Goal: Check status: Check status

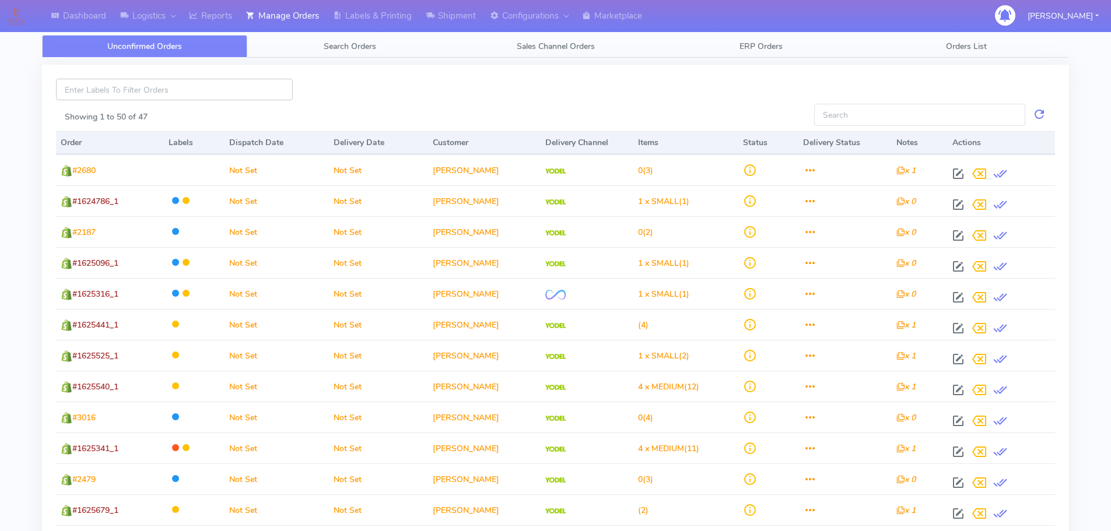
click at [143, 94] on input at bounding box center [174, 90] width 237 height 22
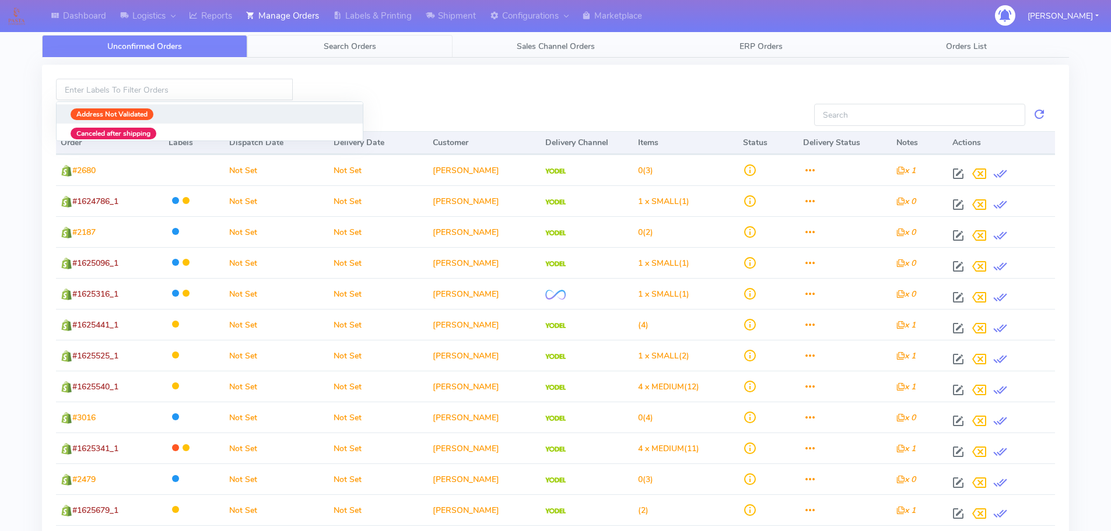
click at [356, 42] on span "Search Orders" at bounding box center [350, 46] width 52 height 11
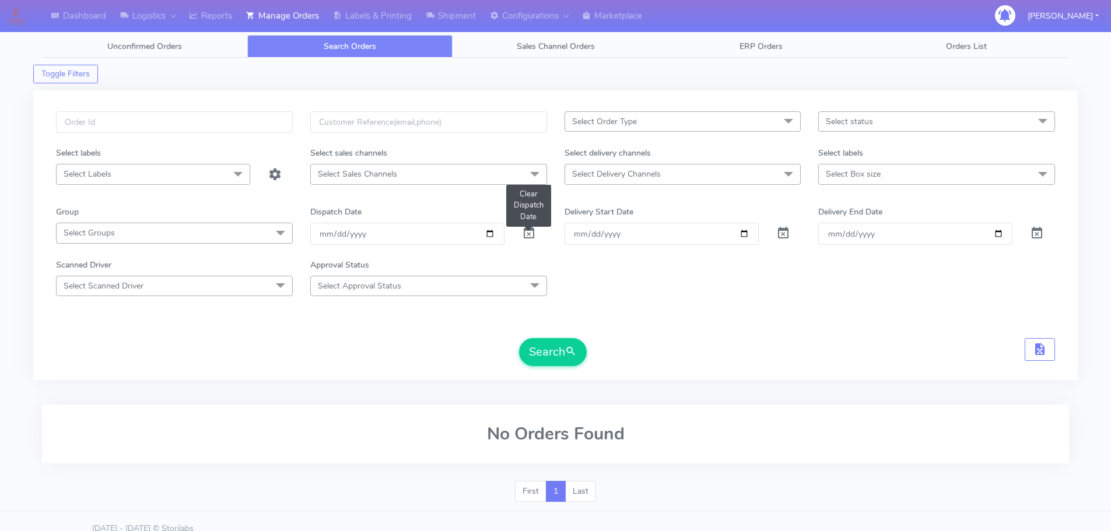
click at [528, 235] on span at bounding box center [529, 235] width 14 height 11
click at [149, 125] on input "text" at bounding box center [174, 122] width 237 height 22
paste input "#1620401"
type input "#1620401"
click at [557, 355] on button "Search" at bounding box center [553, 352] width 68 height 28
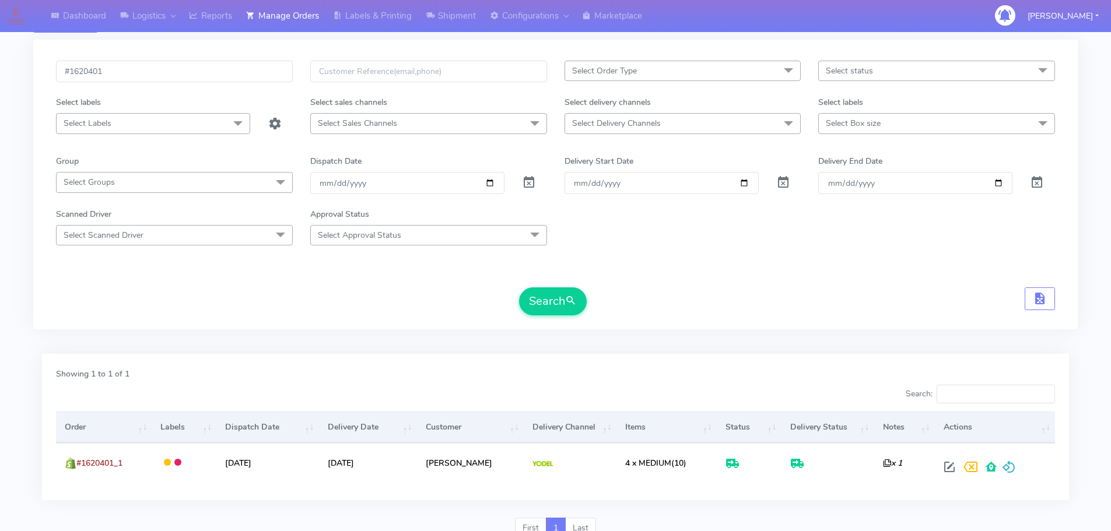
scroll to position [102, 0]
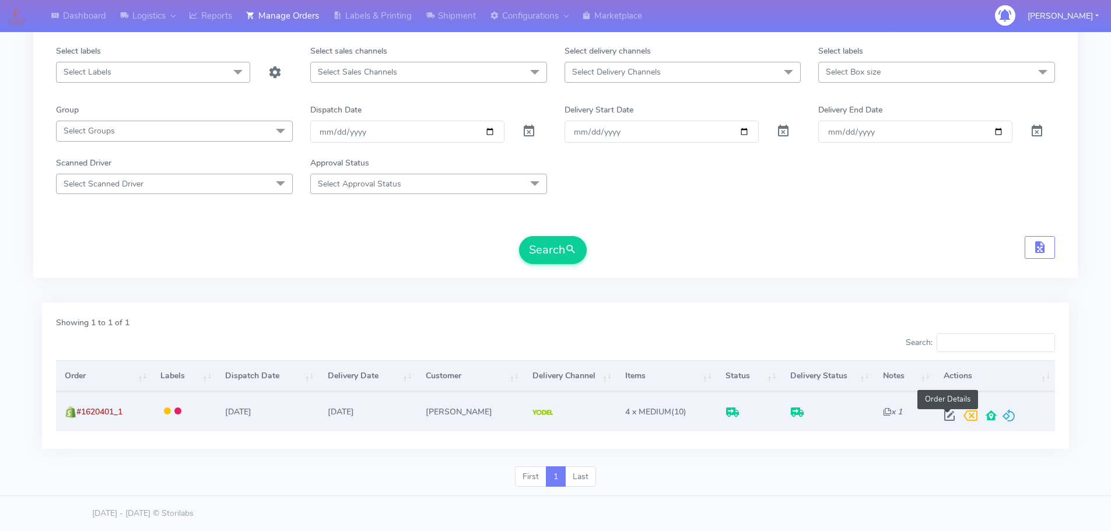
click at [944, 417] on span at bounding box center [949, 418] width 21 height 11
select select "5"
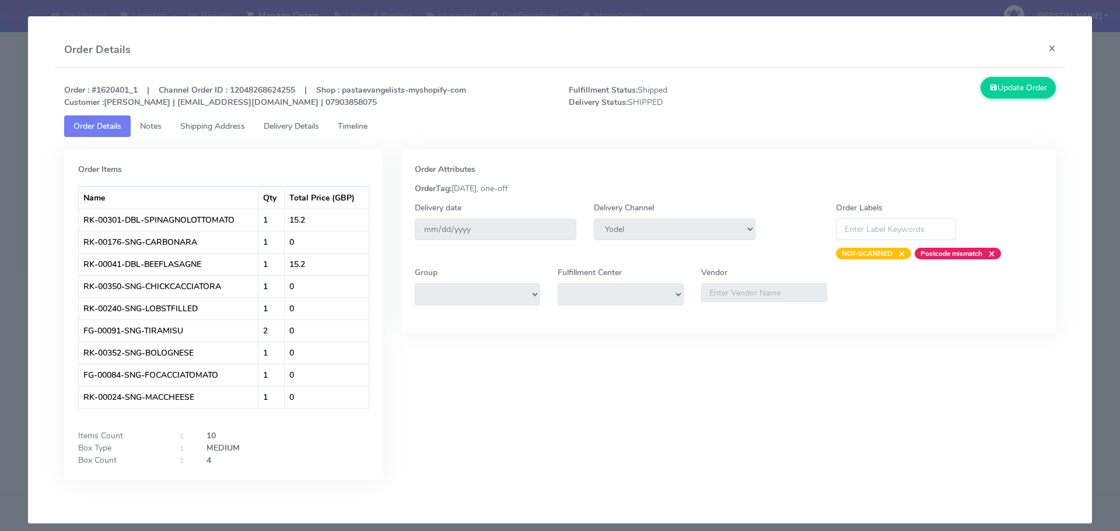
click at [227, 125] on span "Shipping Address" at bounding box center [212, 126] width 65 height 11
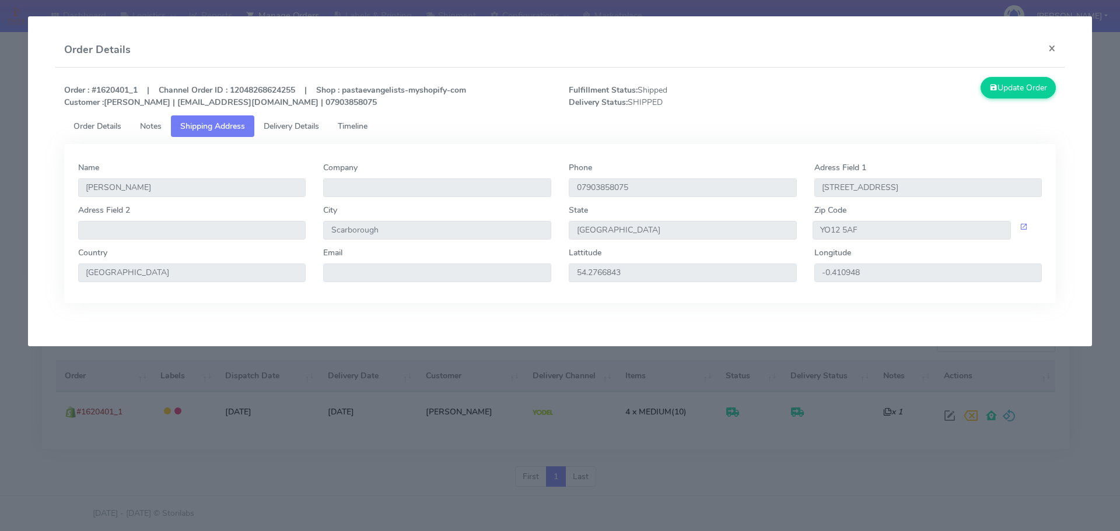
click at [299, 134] on link "Delivery Details" at bounding box center [291, 126] width 74 height 22
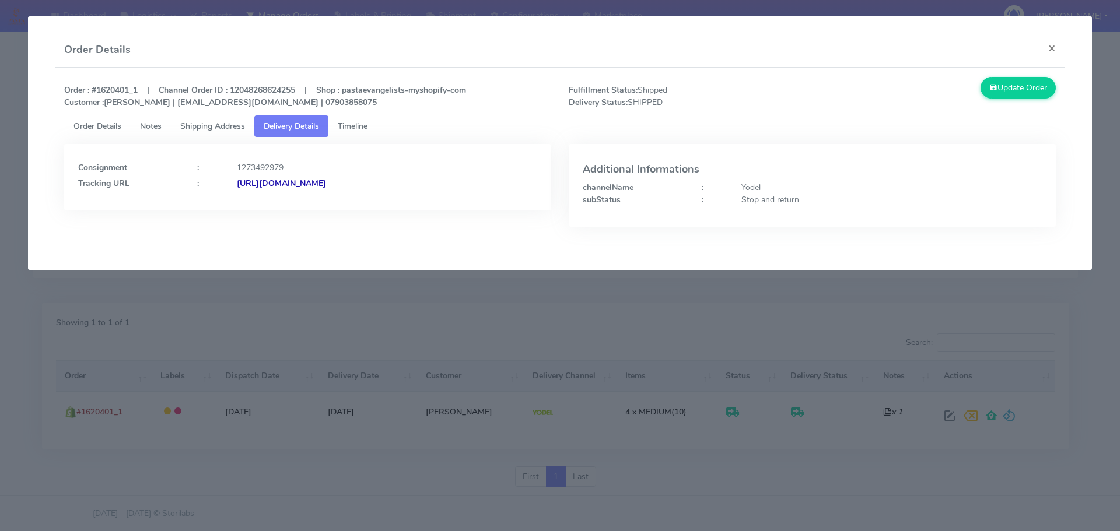
click at [309, 183] on strong "[URL][DOMAIN_NAME]" at bounding box center [281, 183] width 89 height 11
click at [143, 125] on span "Notes" at bounding box center [151, 126] width 22 height 11
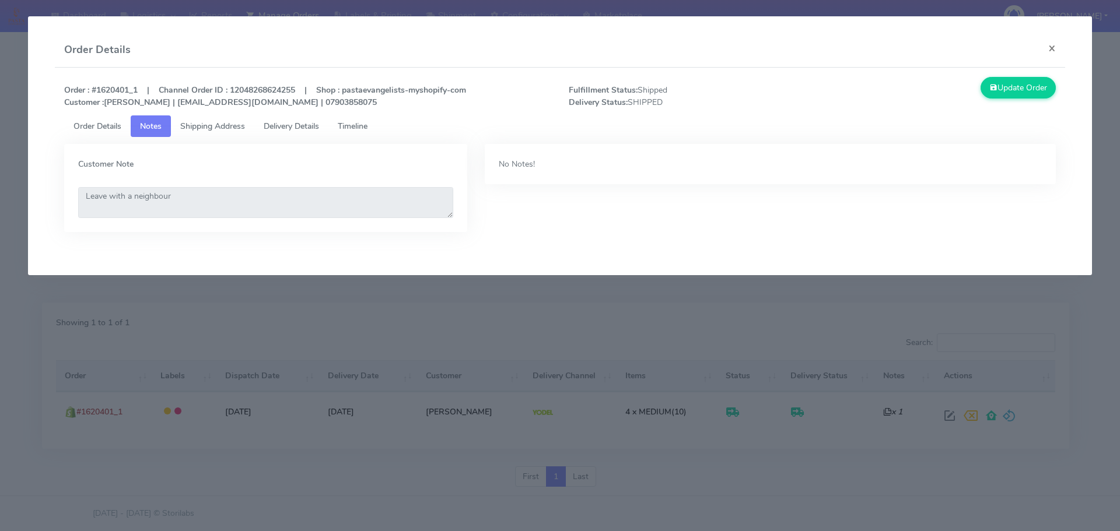
click at [123, 125] on link "Order Details" at bounding box center [97, 126] width 66 height 22
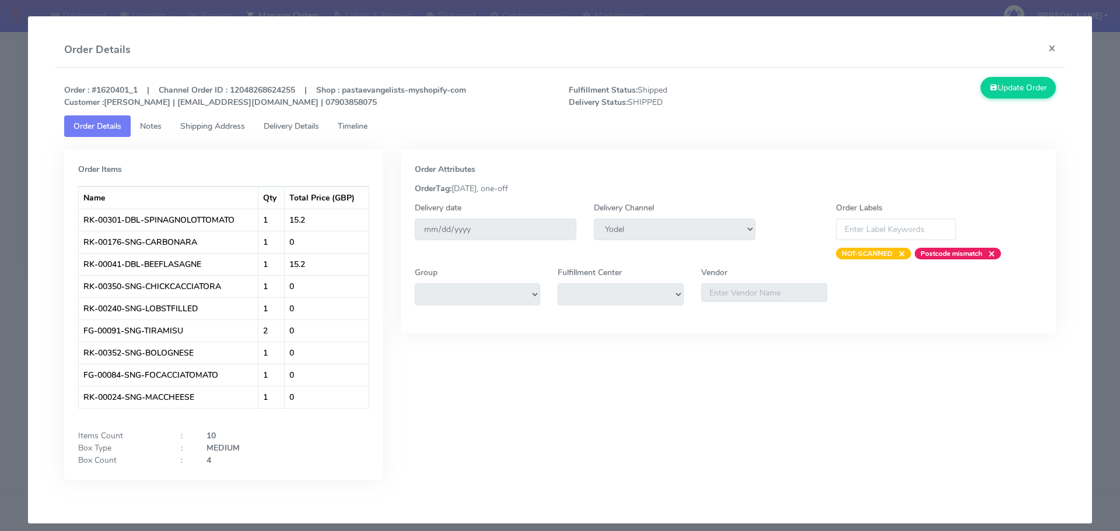
click at [194, 128] on span "Shipping Address" at bounding box center [212, 126] width 65 height 11
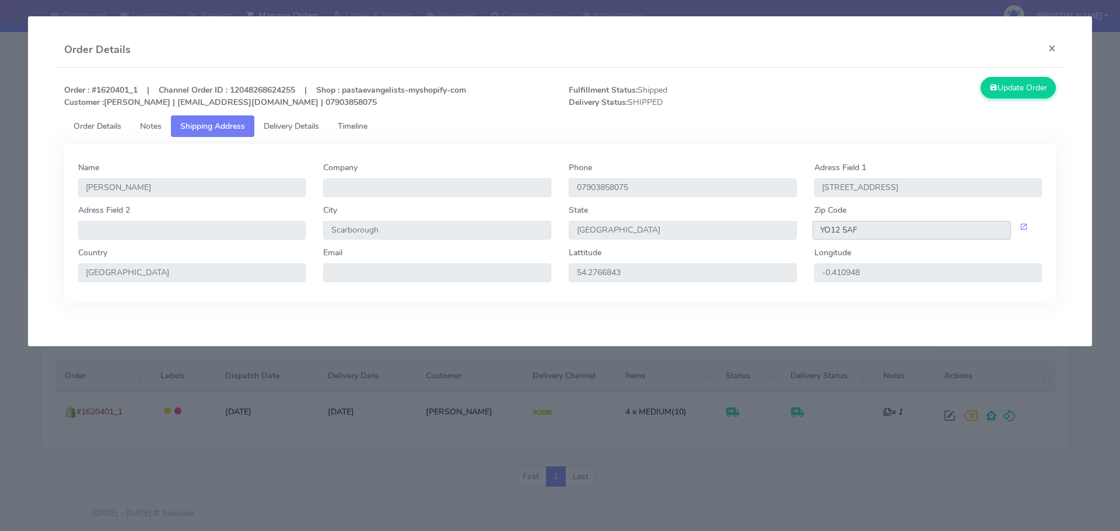
drag, startPoint x: 876, startPoint y: 231, endPoint x: 808, endPoint y: 229, distance: 67.1
click at [808, 229] on div "YO12 5AF" at bounding box center [929, 230] width 246 height 19
click at [1056, 45] on button "×" at bounding box center [1052, 48] width 26 height 31
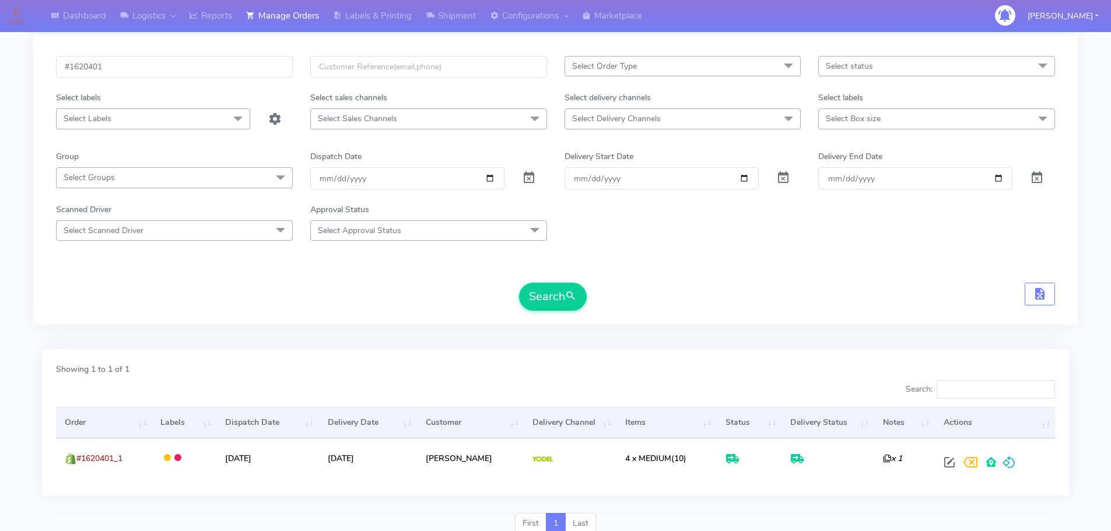
scroll to position [0, 0]
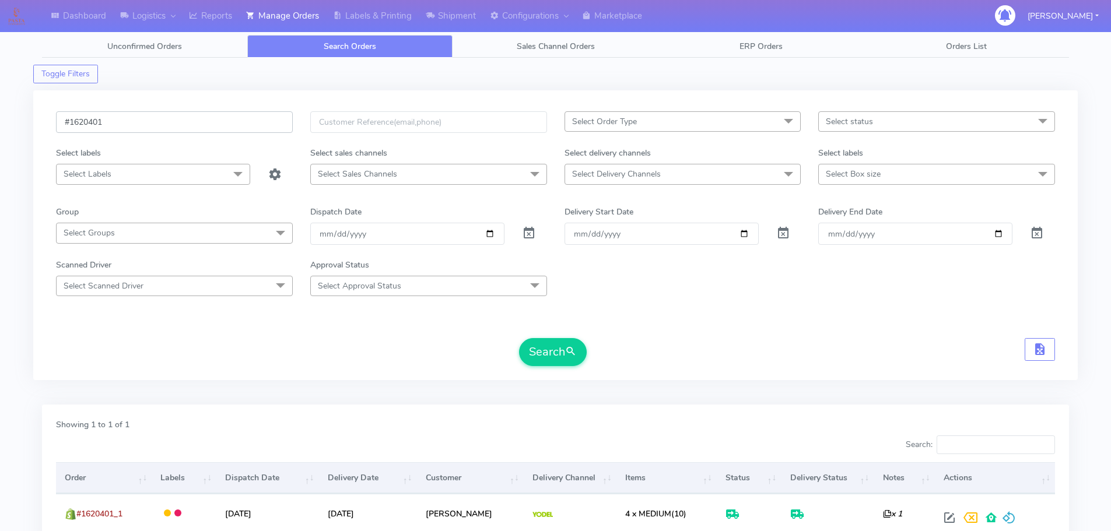
drag, startPoint x: 120, startPoint y: 117, endPoint x: 29, endPoint y: 116, distance: 91.6
click at [30, 116] on div "Dashboard Logistics London Logistics Reports Manage Orders Labels & Printing Sh…" at bounding box center [555, 309] width 1111 height 577
paste input "1853"
type input "#1621853"
click at [563, 348] on button "Search" at bounding box center [553, 352] width 68 height 28
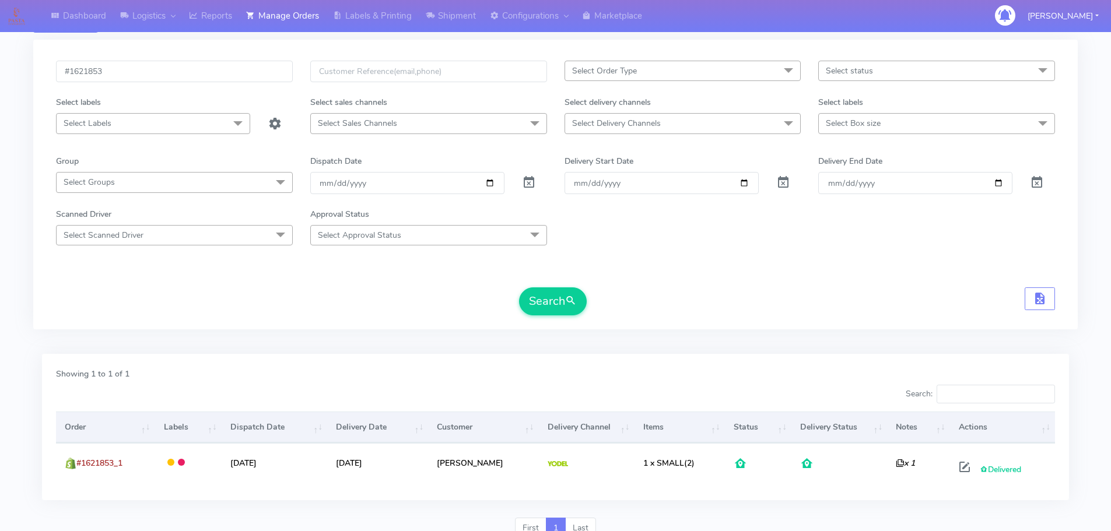
scroll to position [102, 0]
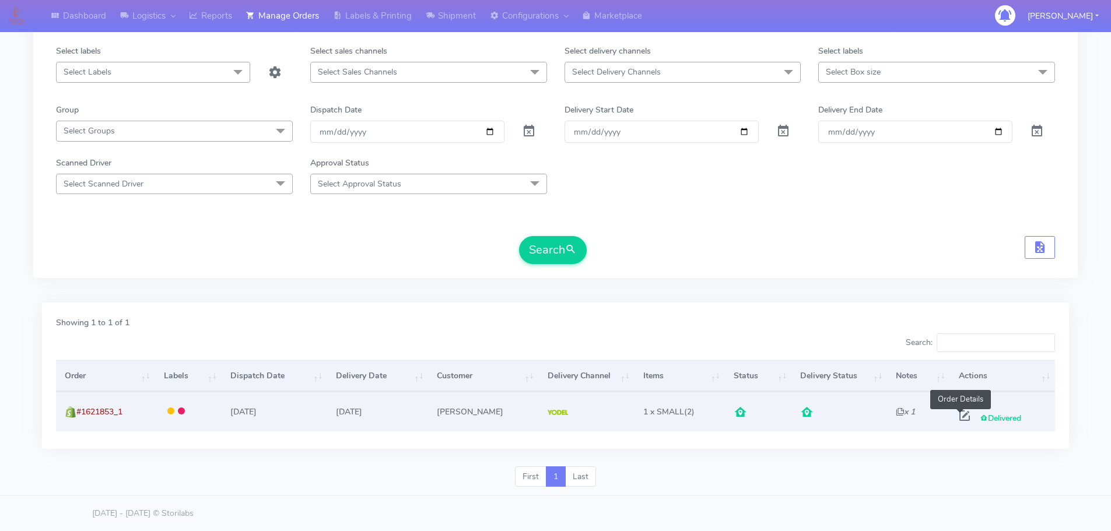
click at [967, 417] on span at bounding box center [964, 418] width 21 height 11
select select "5"
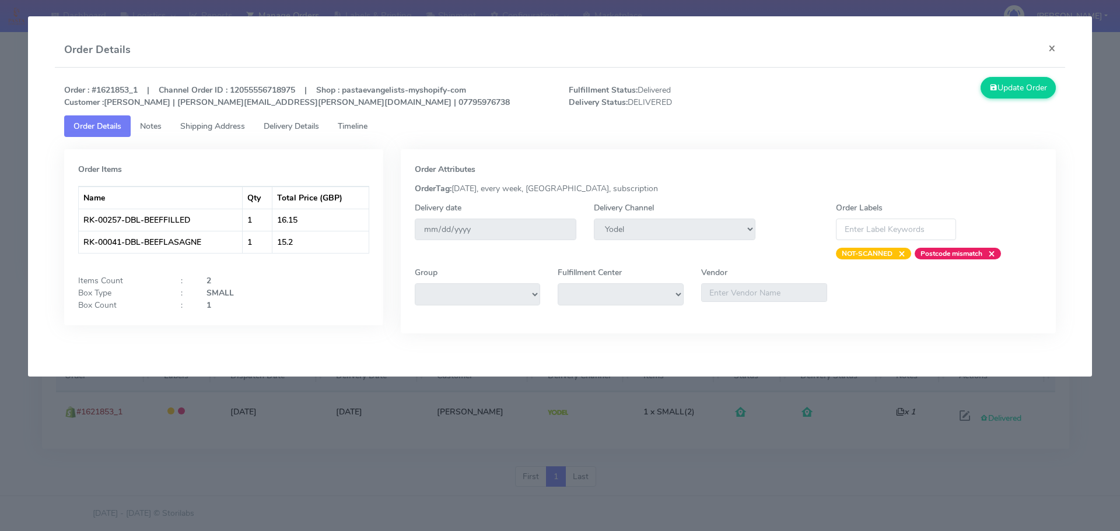
click at [208, 124] on span "Shipping Address" at bounding box center [212, 126] width 65 height 11
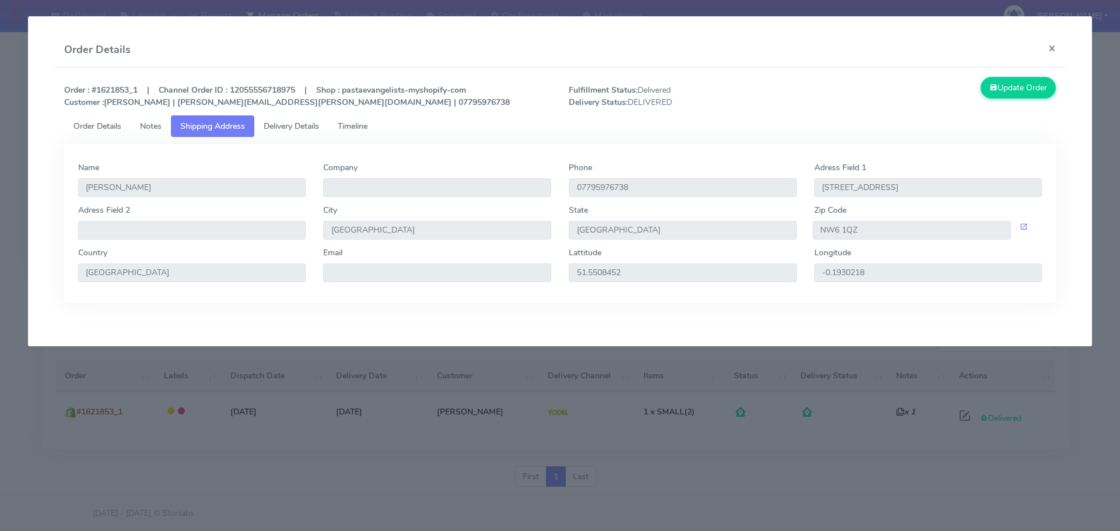
click at [293, 133] on link "Delivery Details" at bounding box center [291, 126] width 74 height 22
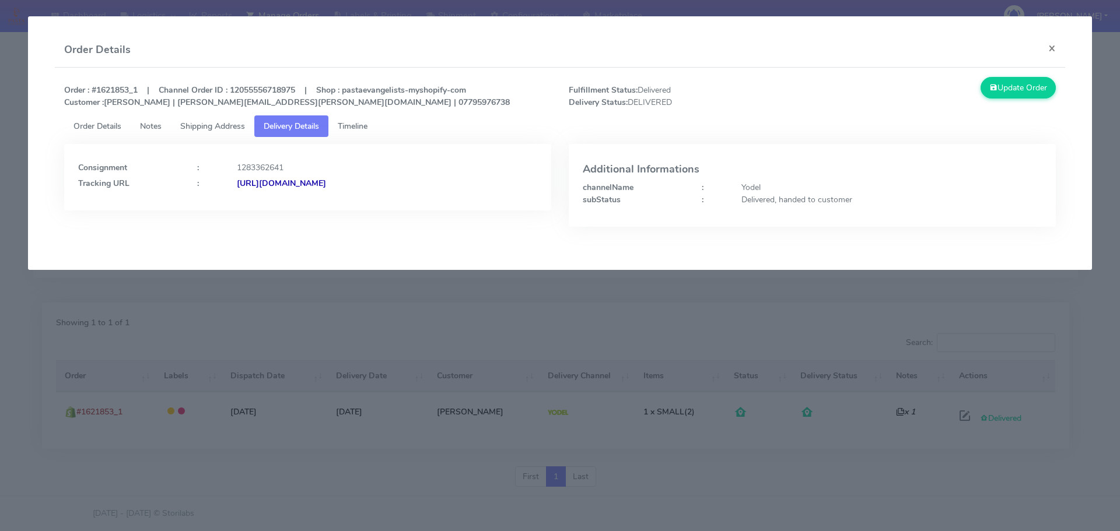
click at [366, 171] on div "1283362641" at bounding box center [387, 168] width 318 height 12
click at [326, 183] on strong "[URL][DOMAIN_NAME]" at bounding box center [281, 183] width 89 height 11
click at [106, 129] on span "Order Details" at bounding box center [97, 126] width 48 height 11
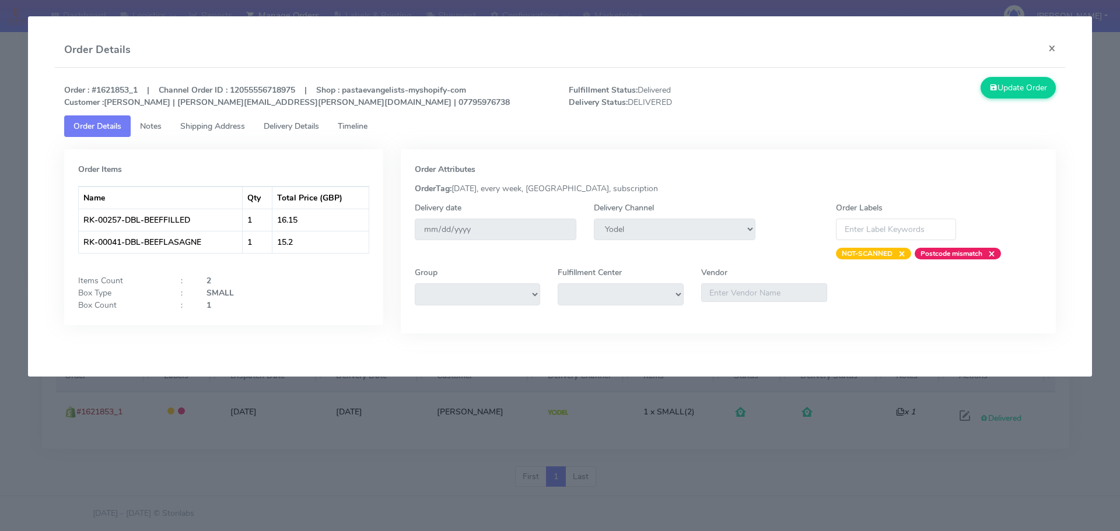
click at [221, 129] on span "Shipping Address" at bounding box center [212, 126] width 65 height 11
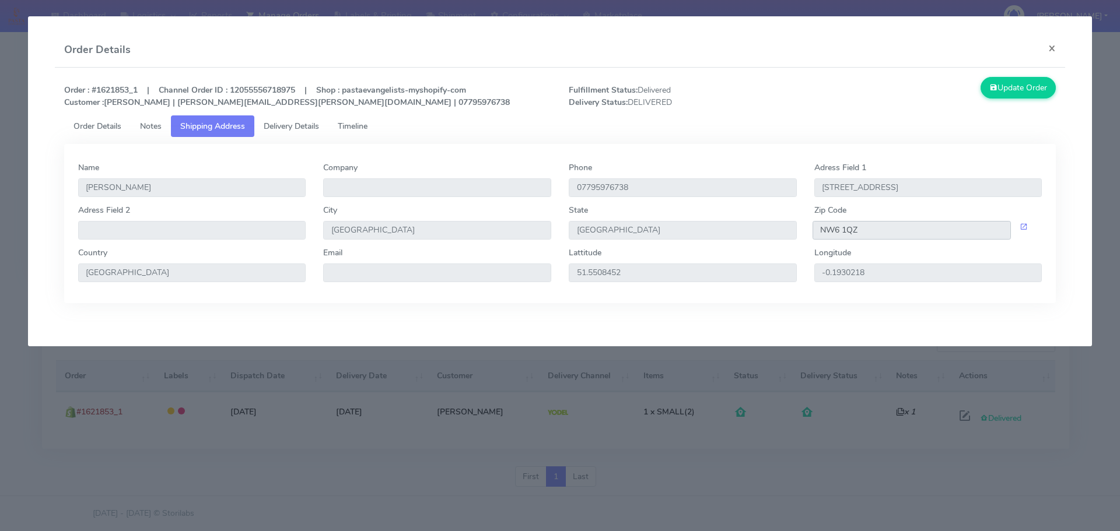
drag, startPoint x: 817, startPoint y: 231, endPoint x: 890, endPoint y: 232, distance: 72.9
click at [890, 232] on input "NW6 1QZ" at bounding box center [912, 230] width 199 height 19
click at [1050, 51] on button "×" at bounding box center [1052, 48] width 26 height 31
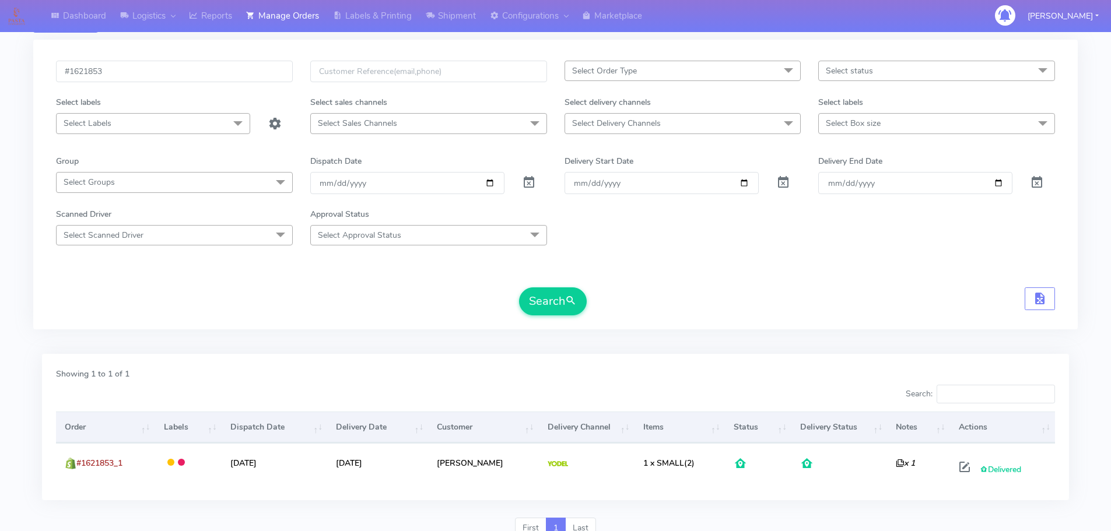
scroll to position [0, 0]
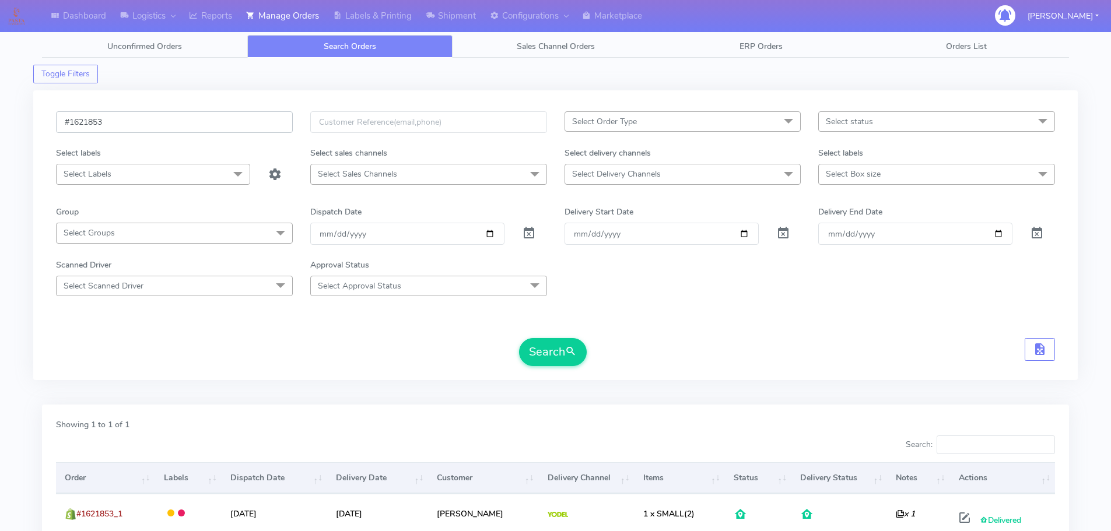
drag, startPoint x: 108, startPoint y: 121, endPoint x: 8, endPoint y: 107, distance: 101.9
click at [0, 108] on html "Dashboard Logistics London Logistics Reports Manage Orders Labels & Printing Sh…" at bounding box center [555, 316] width 1111 height 633
paste input "9"
type input "#1621859"
click at [541, 349] on button "Search" at bounding box center [553, 352] width 68 height 28
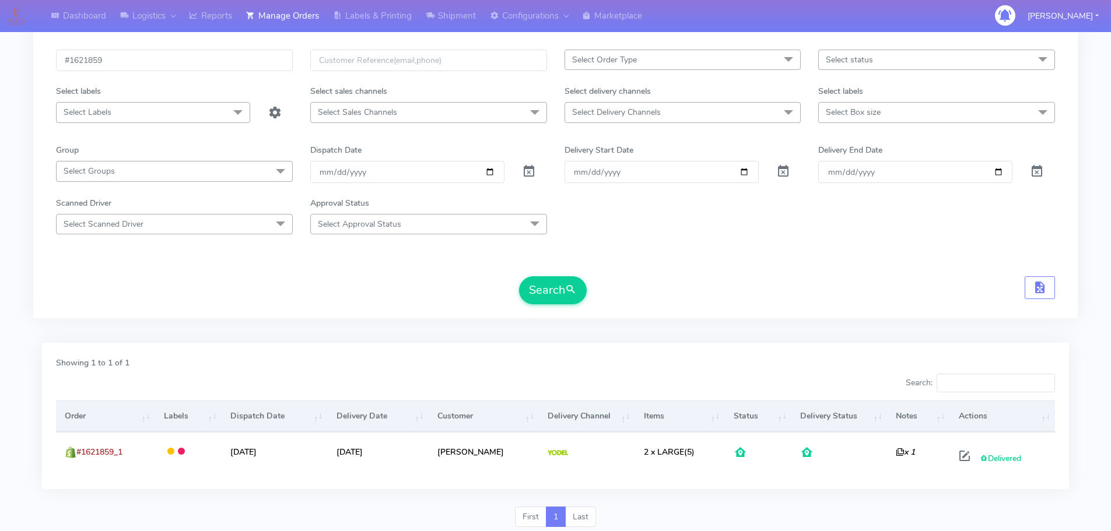
scroll to position [102, 0]
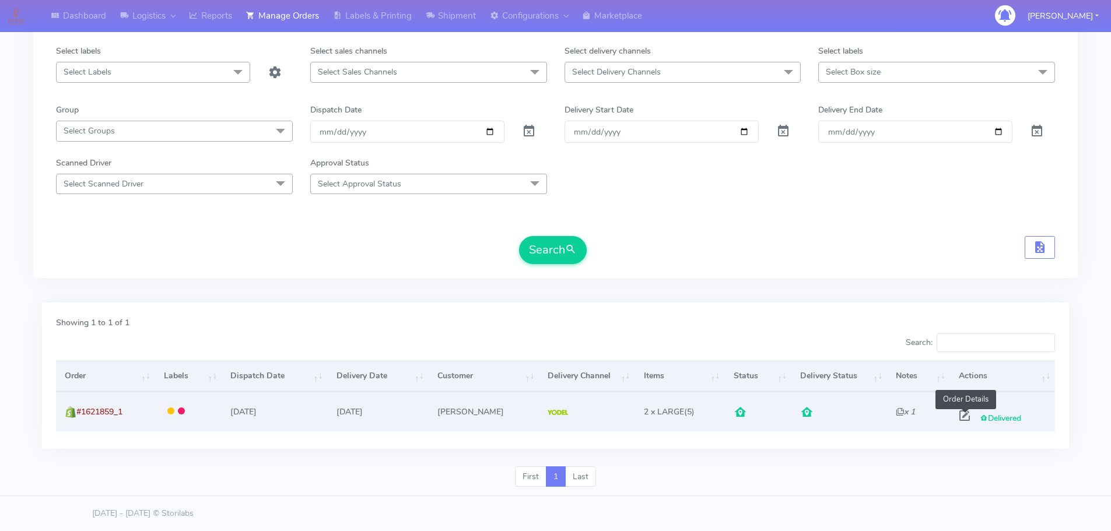
click at [967, 414] on span at bounding box center [964, 418] width 21 height 11
select select "5"
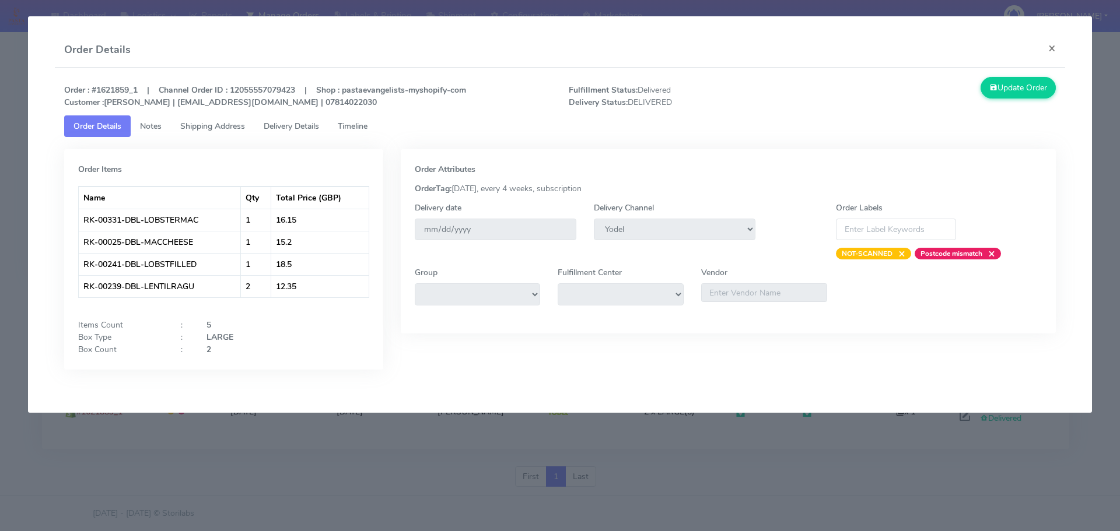
click at [236, 124] on span "Shipping Address" at bounding box center [212, 126] width 65 height 11
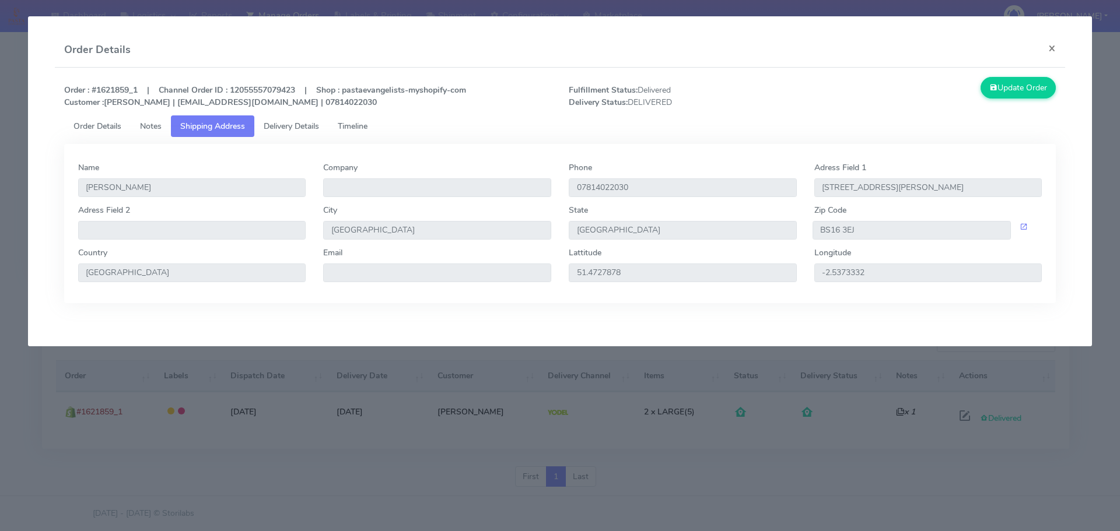
click at [310, 132] on link "Delivery Details" at bounding box center [291, 126] width 74 height 22
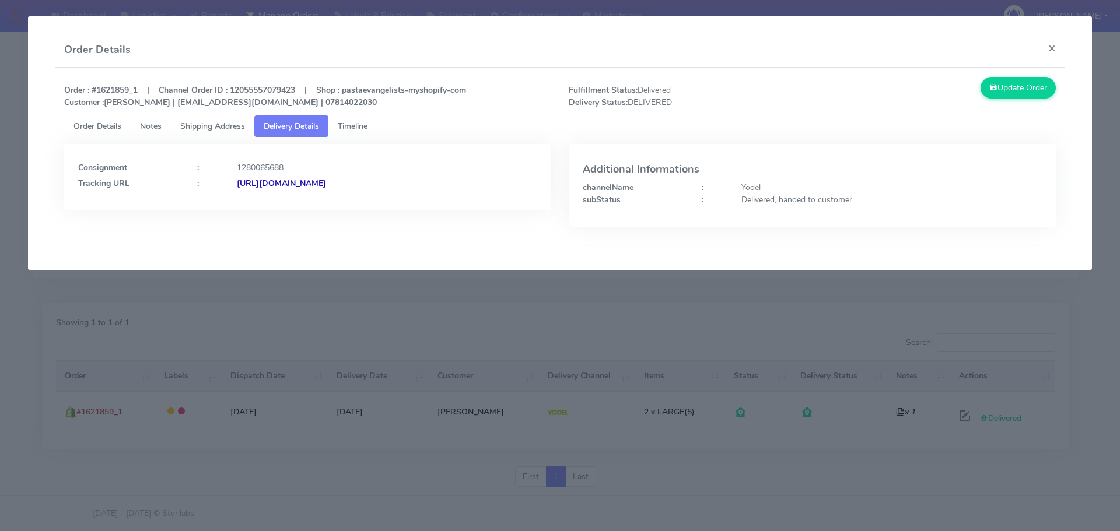
click at [321, 182] on strong "[URL][DOMAIN_NAME]" at bounding box center [281, 183] width 89 height 11
drag, startPoint x: 107, startPoint y: 120, endPoint x: 132, endPoint y: 125, distance: 25.1
click at [107, 120] on link "Order Details" at bounding box center [97, 126] width 66 height 22
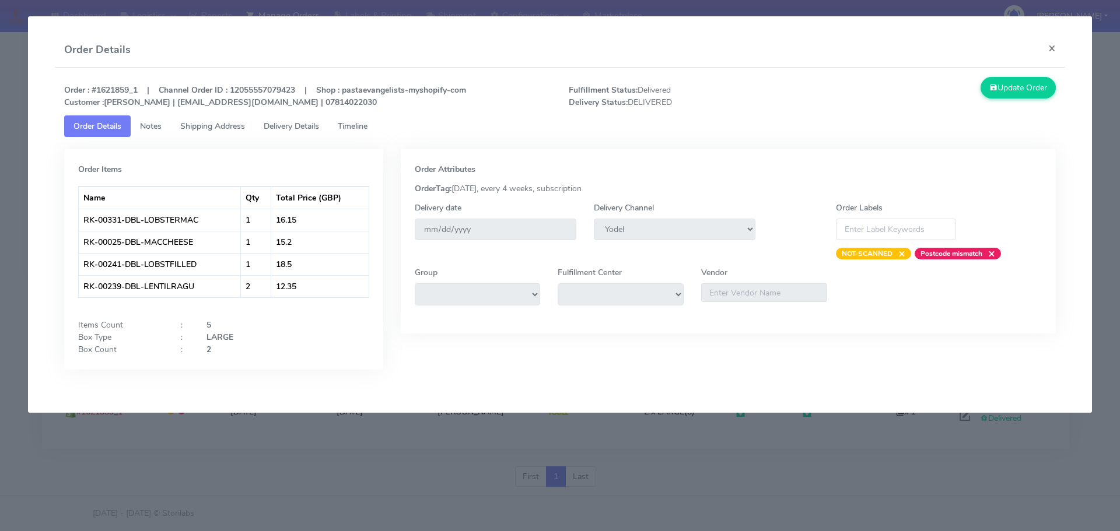
click at [213, 129] on span "Shipping Address" at bounding box center [212, 126] width 65 height 11
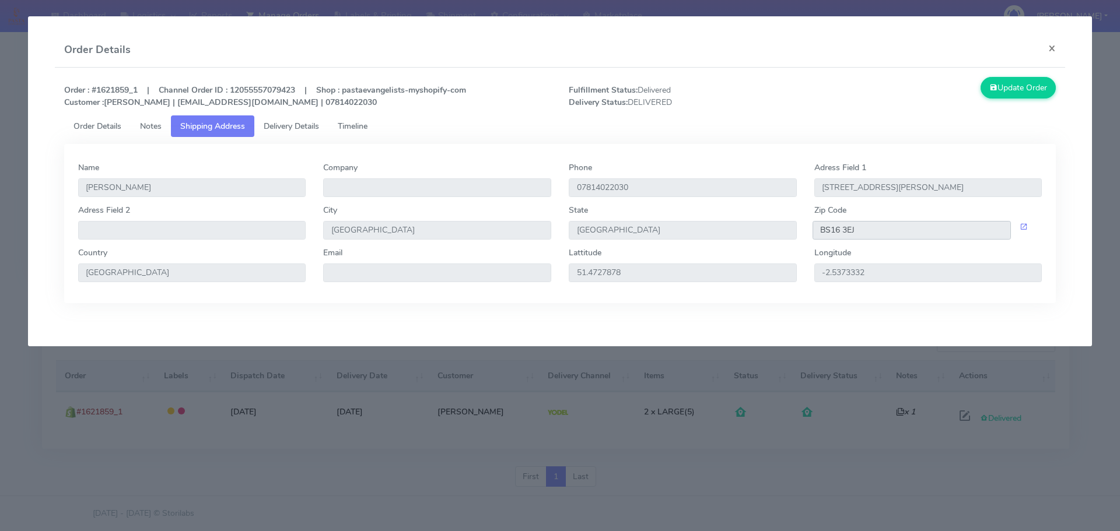
drag, startPoint x: 826, startPoint y: 233, endPoint x: 910, endPoint y: 235, distance: 84.0
click at [911, 236] on input "BS16 3EJ" at bounding box center [912, 230] width 199 height 19
drag, startPoint x: 1056, startPoint y: 52, endPoint x: 964, endPoint y: 56, distance: 92.8
click at [1056, 52] on button "×" at bounding box center [1052, 48] width 26 height 31
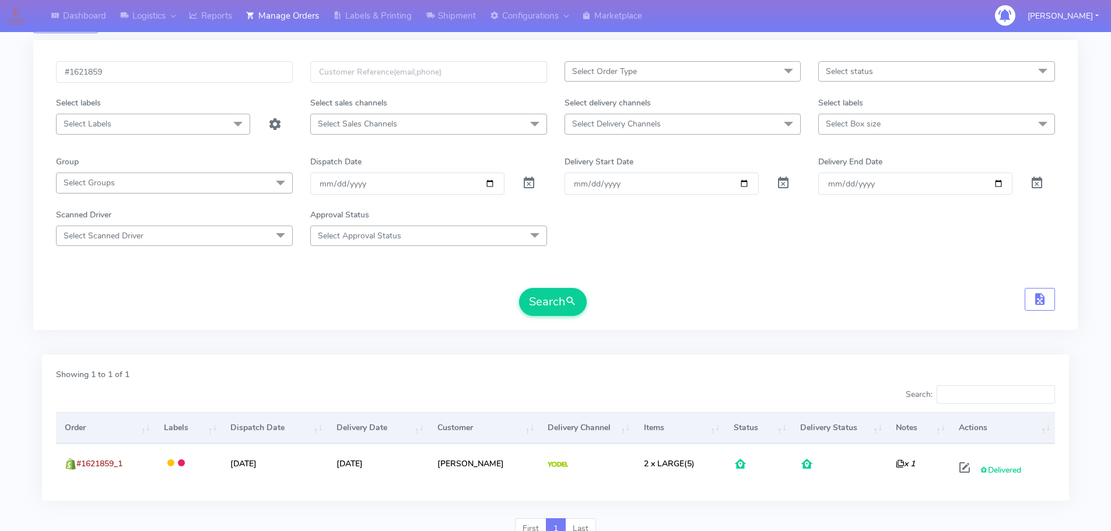
scroll to position [0, 0]
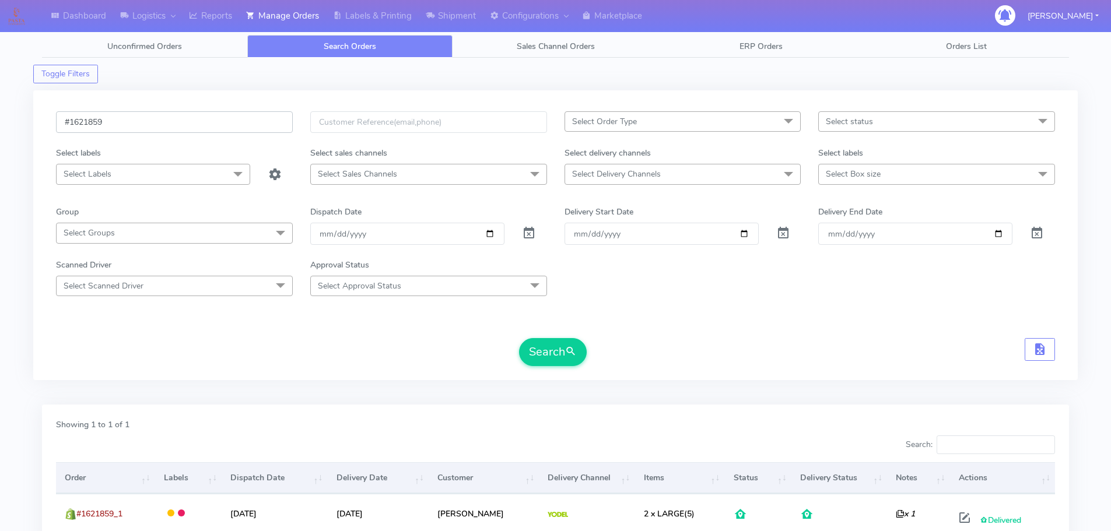
click at [111, 116] on input "#1621859" at bounding box center [174, 122] width 237 height 22
paste input "#1622196"
drag, startPoint x: 155, startPoint y: 128, endPoint x: 18, endPoint y: 122, distance: 137.2
click at [18, 122] on div "Dashboard Logistics London Logistics Reports Manage Orders Labels & Printing Sh…" at bounding box center [555, 309] width 1111 height 577
paste input "text"
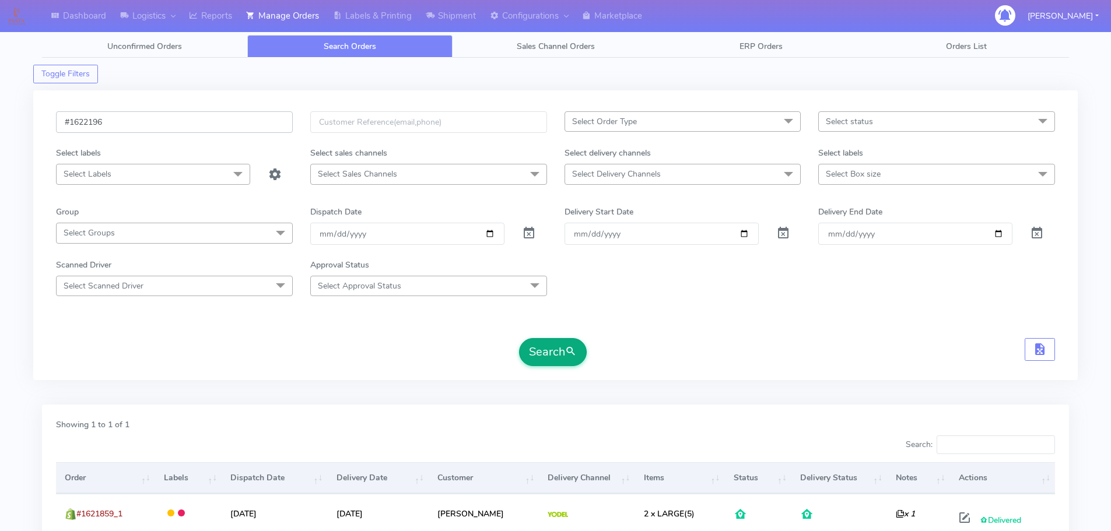
type input "#1622196"
click at [556, 349] on button "Search" at bounding box center [553, 352] width 68 height 28
drag, startPoint x: 119, startPoint y: 125, endPoint x: 20, endPoint y: 122, distance: 98.6
click at [20, 122] on div "Dashboard Logistics London Logistics Reports Manage Orders Labels & Printing Sh…" at bounding box center [555, 309] width 1111 height 577
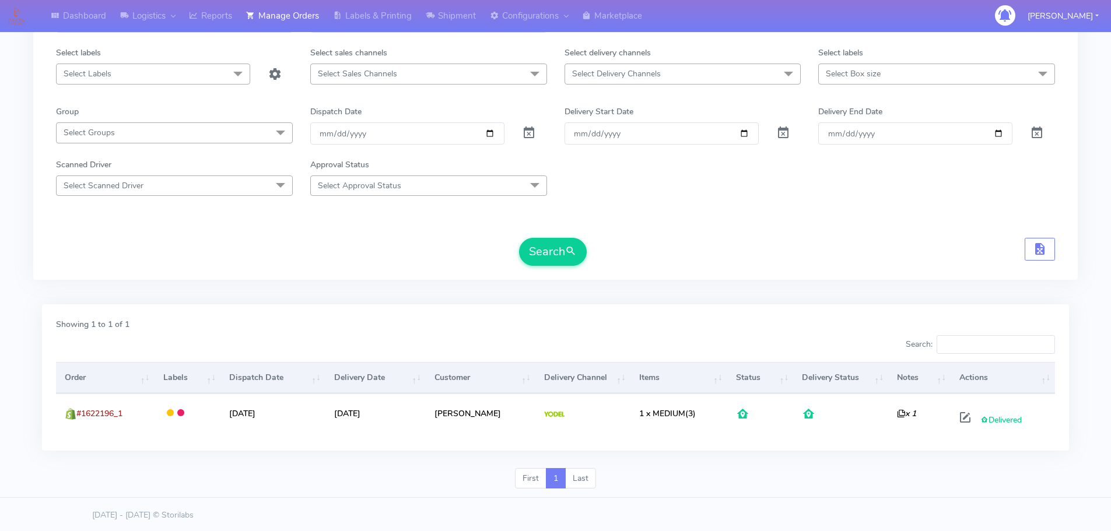
scroll to position [102, 0]
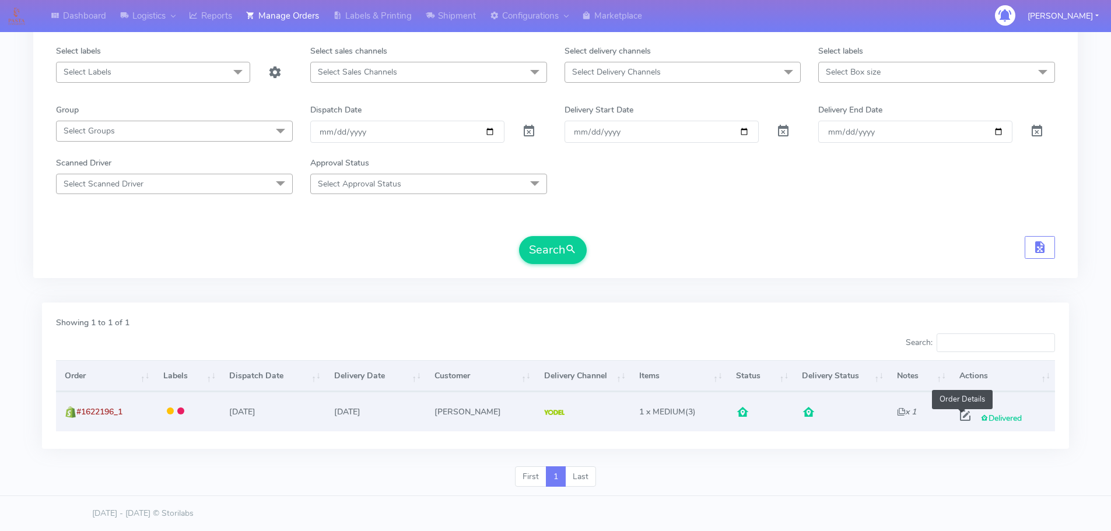
click at [968, 419] on span at bounding box center [965, 418] width 21 height 11
select select "5"
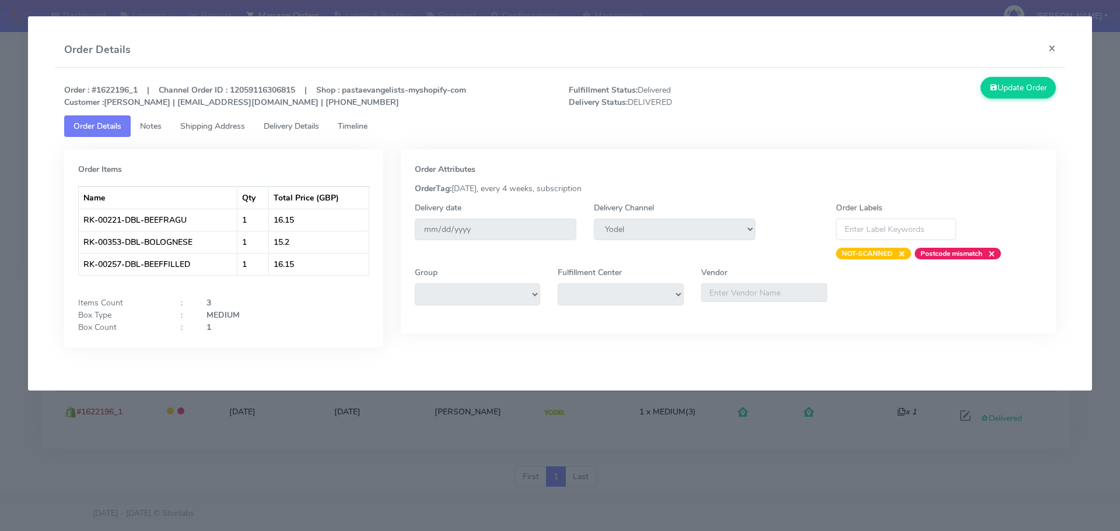
click at [244, 127] on span "Shipping Address" at bounding box center [212, 126] width 65 height 11
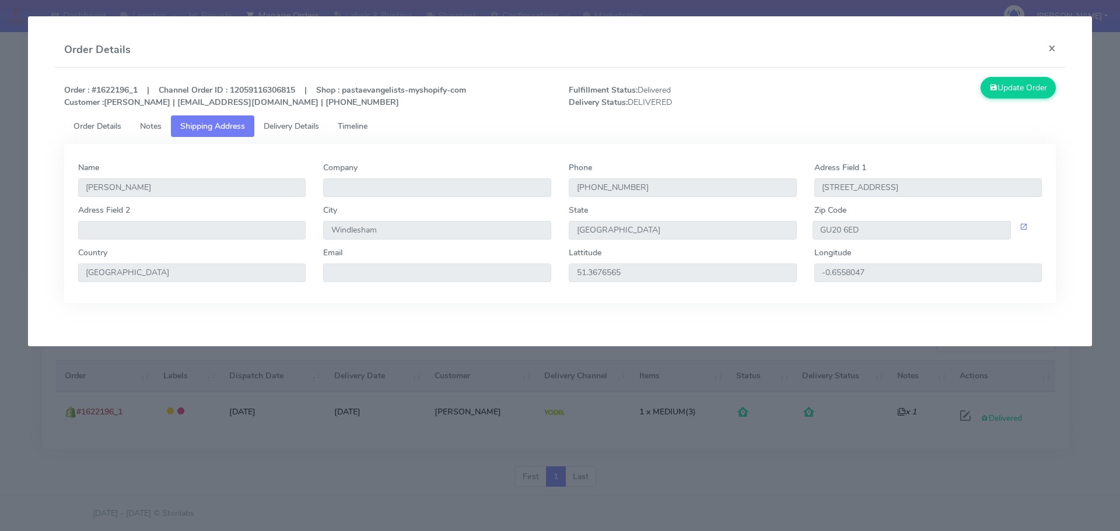
click at [310, 124] on span "Delivery Details" at bounding box center [291, 126] width 55 height 11
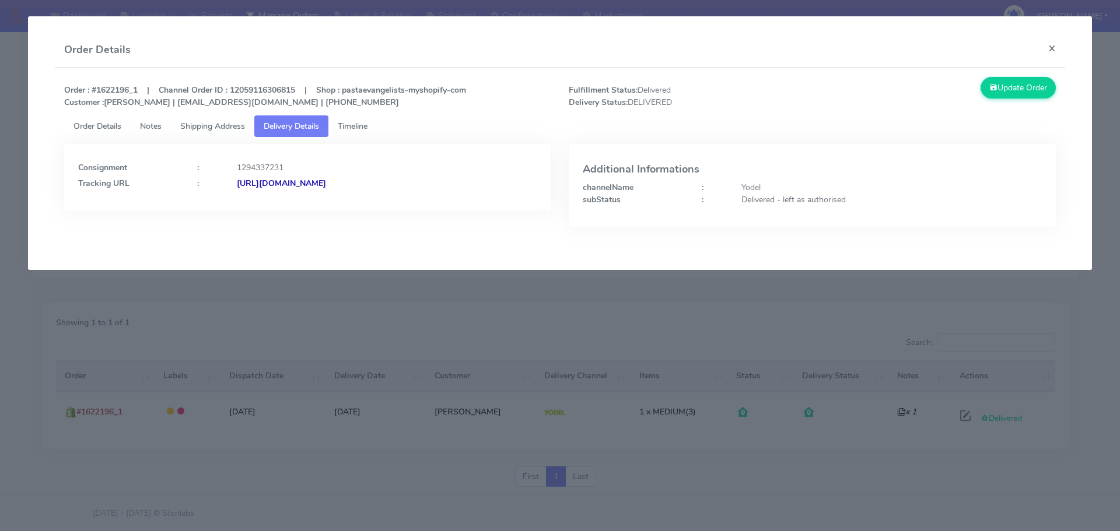
click at [326, 188] on strong "[URL][DOMAIN_NAME]" at bounding box center [281, 183] width 89 height 11
click at [225, 134] on link "Shipping Address" at bounding box center [212, 126] width 83 height 22
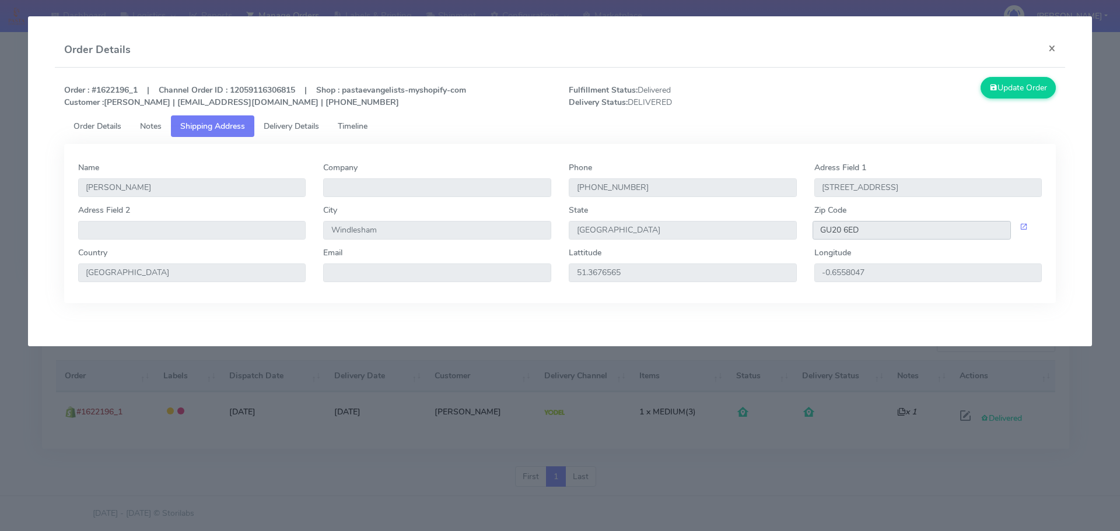
drag, startPoint x: 811, startPoint y: 230, endPoint x: 757, endPoint y: 226, distance: 54.4
click at [757, 226] on div "Adress Field 2 City [GEOGRAPHIC_DATA] [GEOGRAPHIC_DATA] Zip Code GU20 6ED" at bounding box center [560, 225] width 982 height 43
click at [1047, 50] on button "×" at bounding box center [1052, 48] width 26 height 31
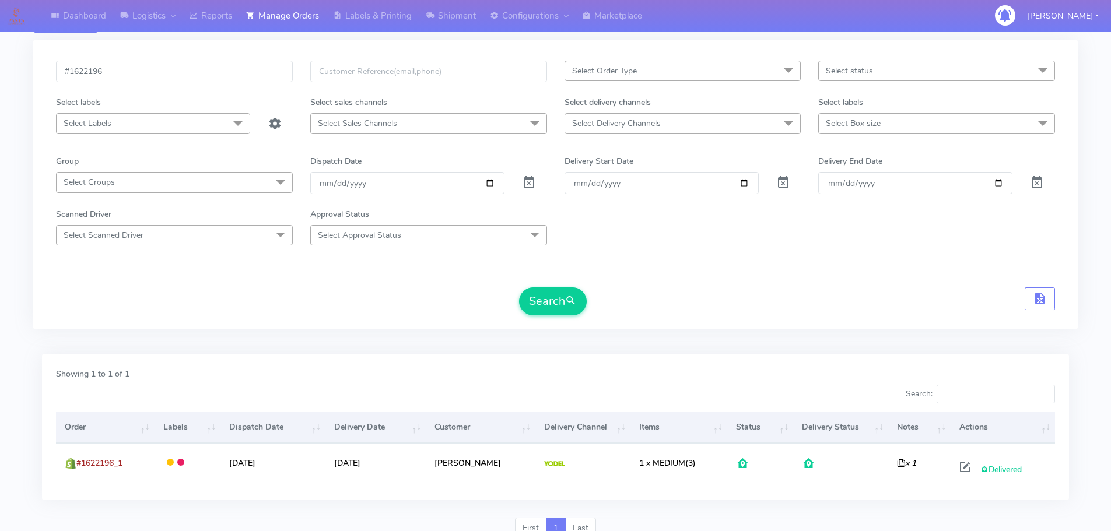
scroll to position [0, 0]
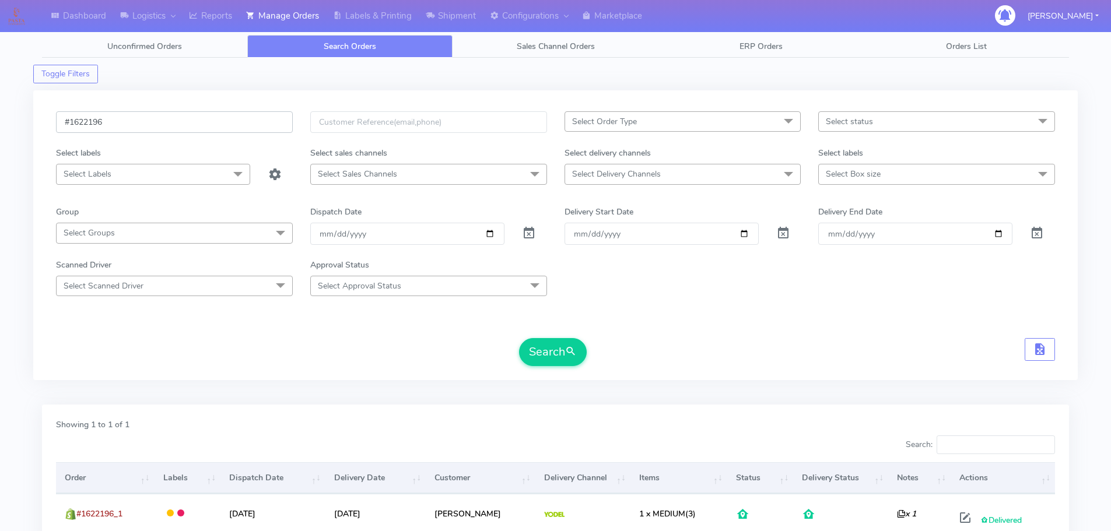
drag, startPoint x: 138, startPoint y: 123, endPoint x: 6, endPoint y: 114, distance: 131.5
click at [6, 114] on div "Dashboard Logistics London Logistics Reports Manage Orders Labels & Printing Sh…" at bounding box center [555, 309] width 1111 height 577
paste input "243"
type input "#1622243"
click at [545, 348] on button "Search" at bounding box center [553, 352] width 68 height 28
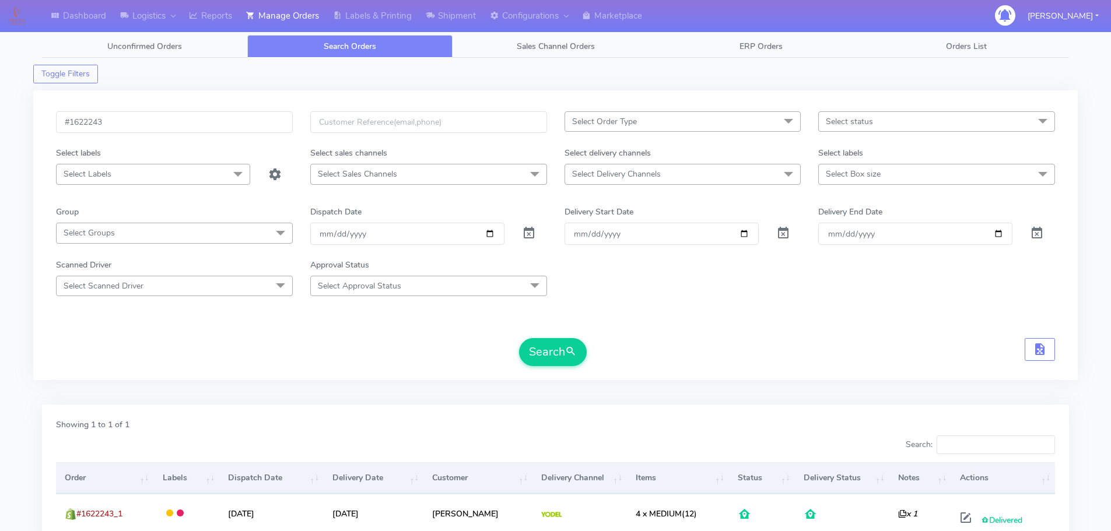
scroll to position [58, 0]
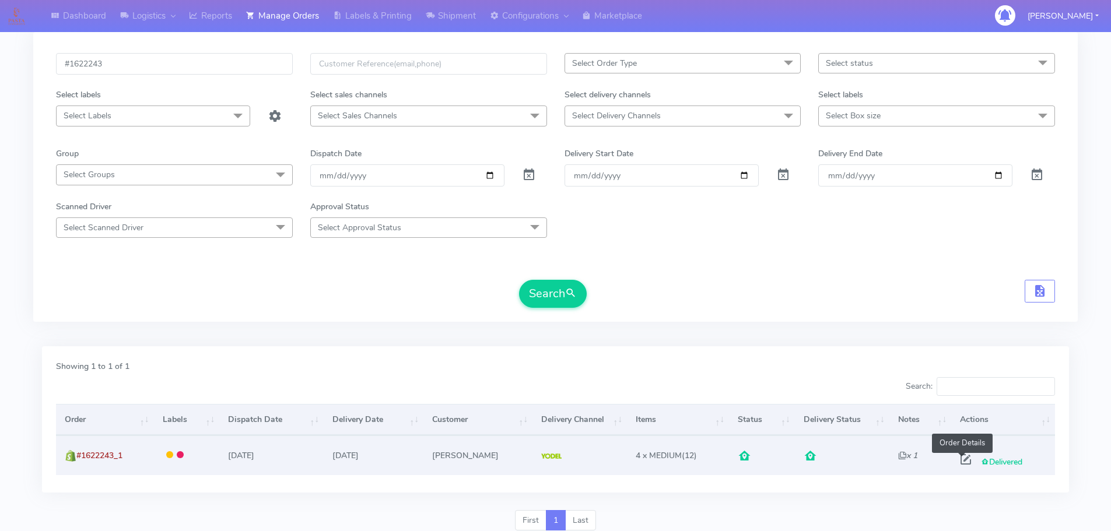
click at [958, 460] on span at bounding box center [965, 462] width 21 height 11
select select "5"
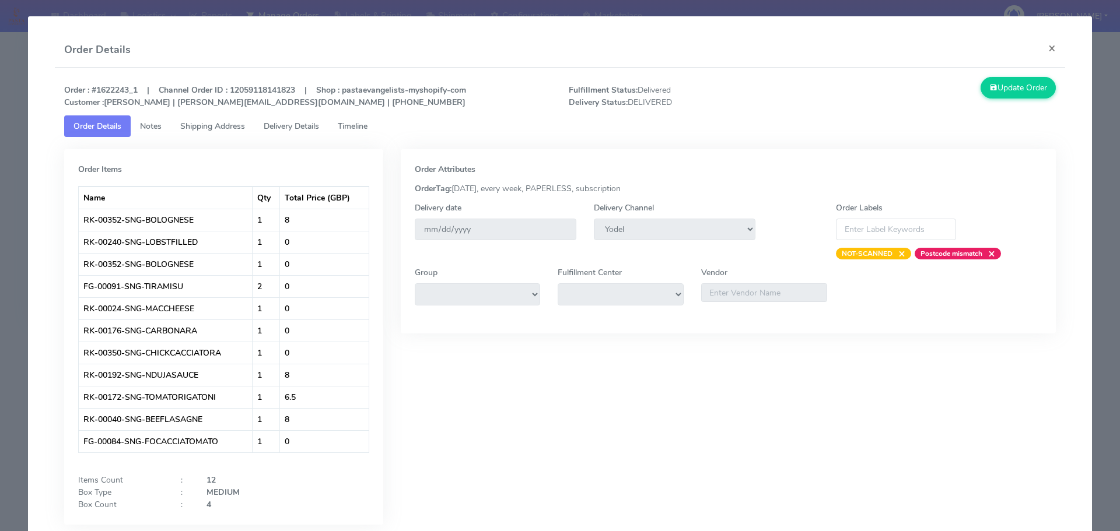
click at [239, 128] on span "Shipping Address" at bounding box center [212, 126] width 65 height 11
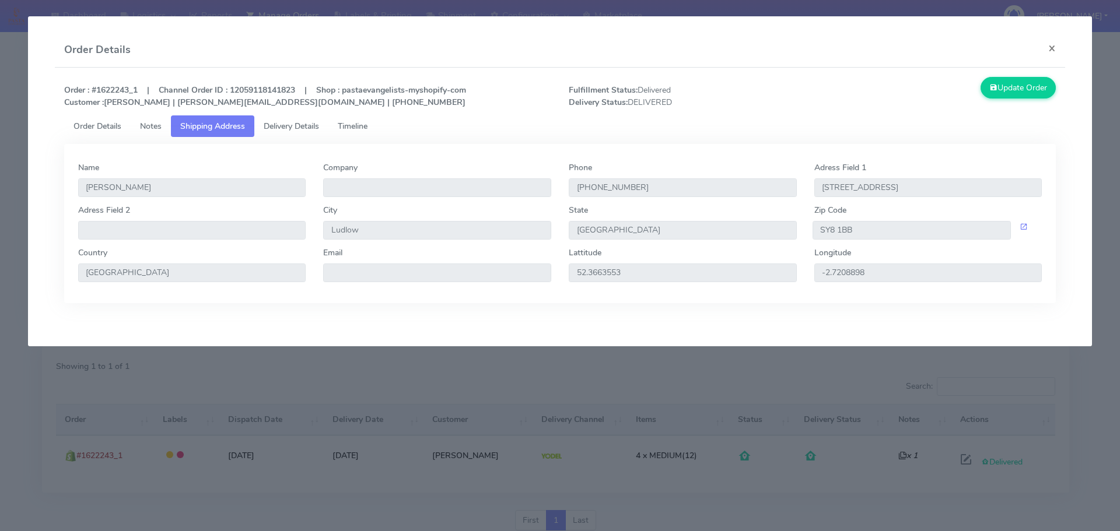
click at [282, 125] on span "Delivery Details" at bounding box center [291, 126] width 55 height 11
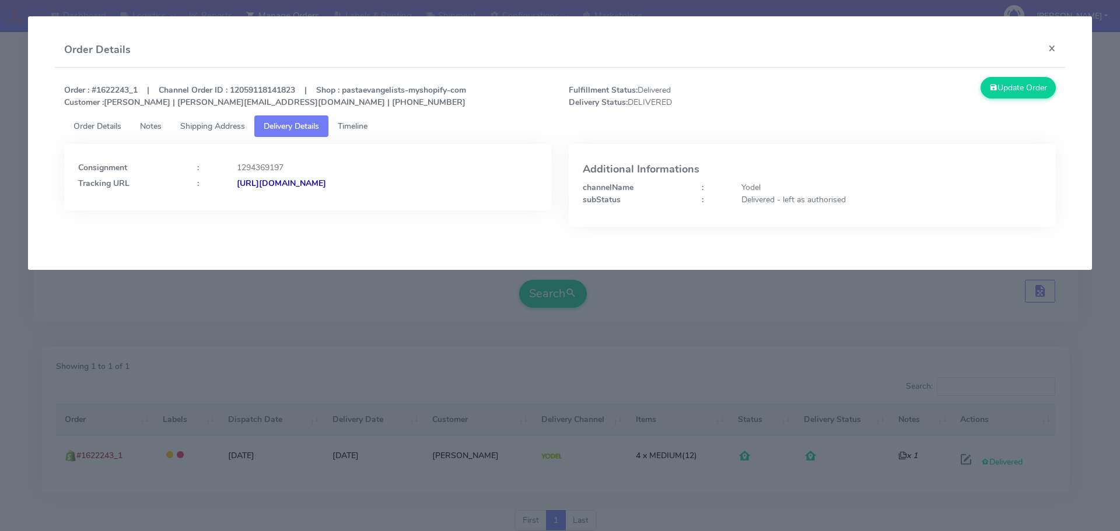
click at [288, 184] on strong "[URL][DOMAIN_NAME]" at bounding box center [281, 183] width 89 height 11
drag, startPoint x: 220, startPoint y: 114, endPoint x: 220, endPoint y: 123, distance: 8.7
click at [220, 114] on div "Order : #1622243_1 | Channel Order ID : 12059118141823 | Shop : pastaevangelist…" at bounding box center [560, 96] width 1010 height 38
click at [220, 123] on span "Shipping Address" at bounding box center [212, 126] width 65 height 11
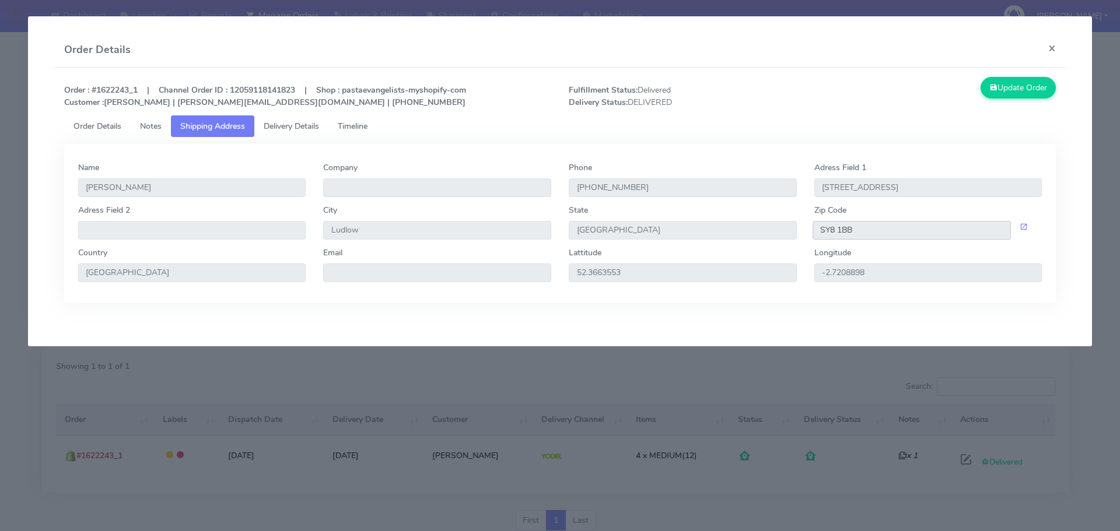
drag, startPoint x: 853, startPoint y: 236, endPoint x: 794, endPoint y: 227, distance: 59.6
click at [794, 227] on div "Adress Field [STREET_ADDRESS]" at bounding box center [560, 225] width 982 height 43
click at [1049, 48] on button "×" at bounding box center [1052, 48] width 26 height 31
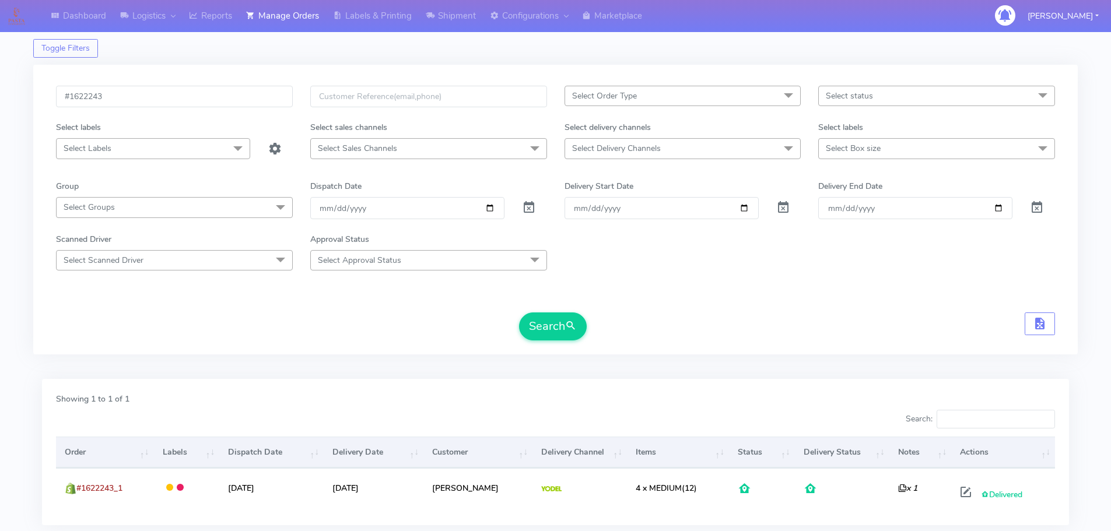
scroll to position [0, 0]
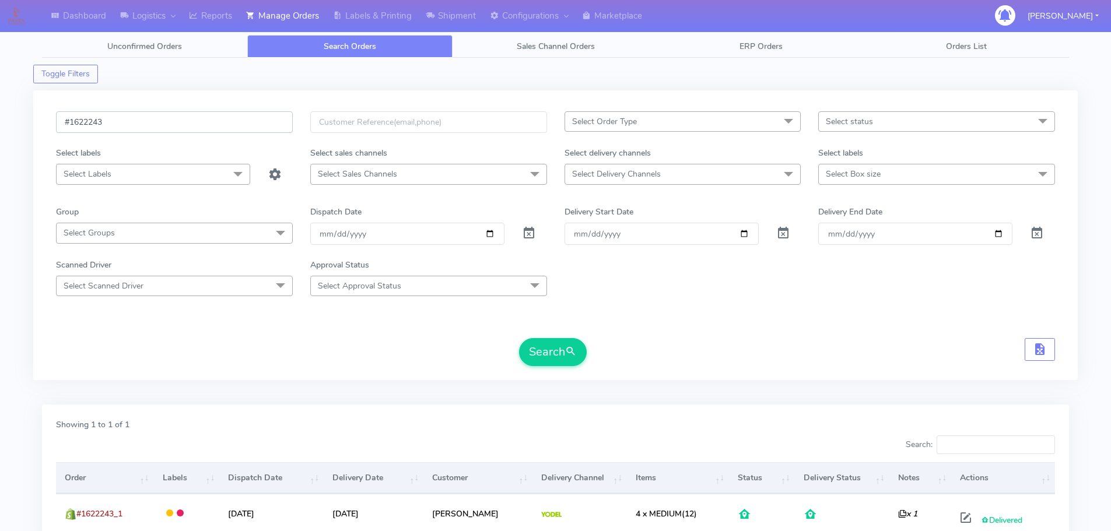
drag, startPoint x: 111, startPoint y: 121, endPoint x: -27, endPoint y: 122, distance: 137.7
click at [0, 122] on html "Dashboard Logistics London Logistics Reports Manage Orders Labels & Printing Sh…" at bounding box center [555, 316] width 1111 height 633
paste input "0060"
type input "#1620060"
click at [551, 357] on button "Search" at bounding box center [553, 352] width 68 height 28
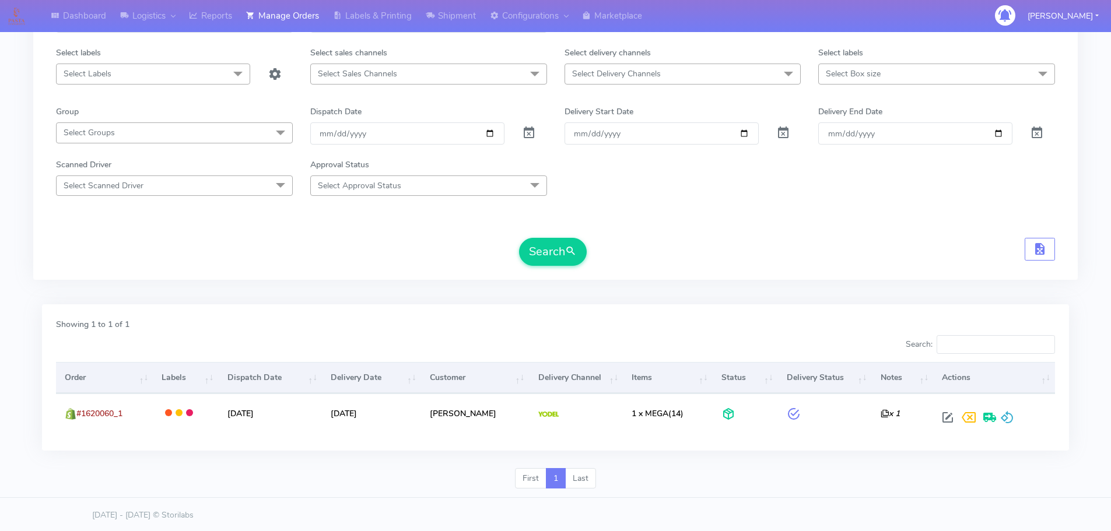
scroll to position [102, 0]
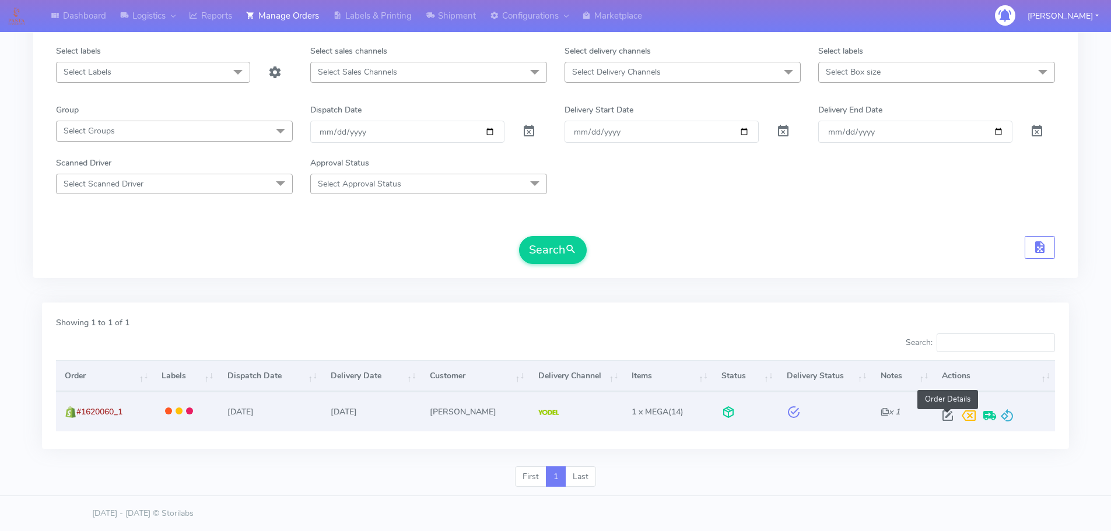
click at [945, 418] on span at bounding box center [947, 418] width 21 height 11
select select "5"
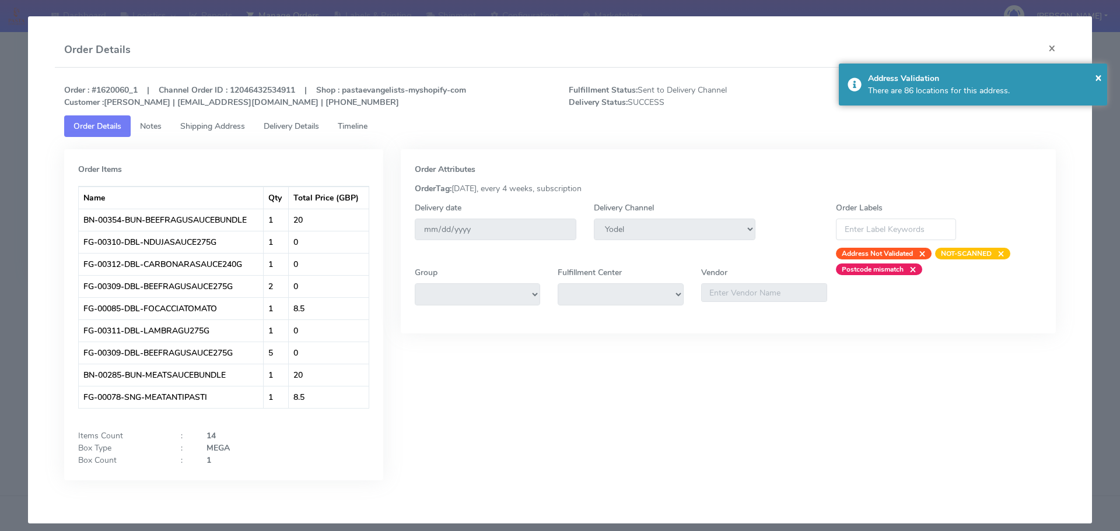
click at [237, 126] on span "Shipping Address" at bounding box center [212, 126] width 65 height 11
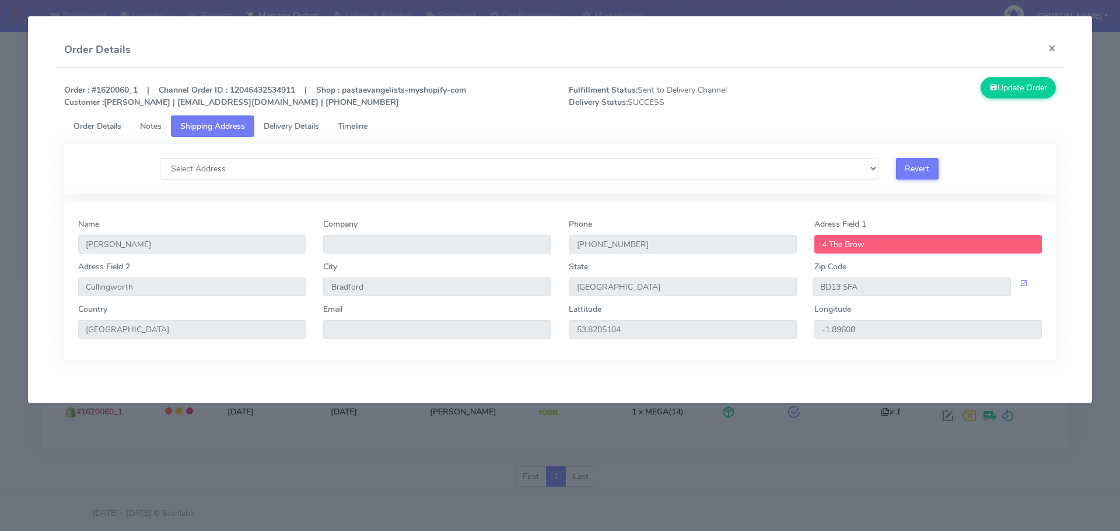
click at [280, 125] on span "Delivery Details" at bounding box center [291, 126] width 55 height 11
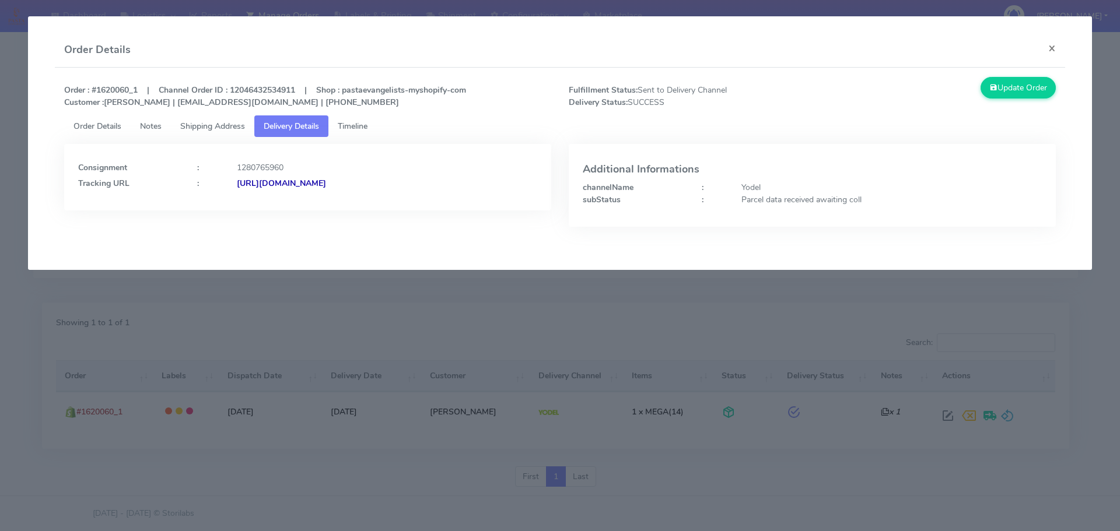
click at [326, 184] on strong "[URL][DOMAIN_NAME]" at bounding box center [281, 183] width 89 height 11
click at [225, 121] on span "Shipping Address" at bounding box center [212, 126] width 65 height 11
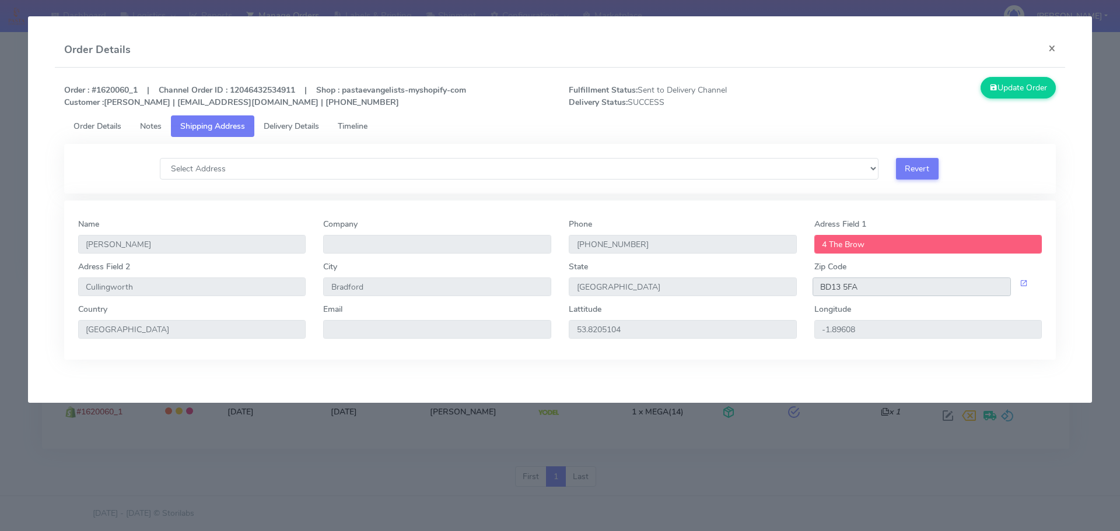
drag, startPoint x: 869, startPoint y: 285, endPoint x: 755, endPoint y: 290, distance: 113.3
click at [755, 290] on div "Adress Field [STREET_ADDRESS]" at bounding box center [560, 282] width 982 height 43
click at [271, 130] on span "Delivery Details" at bounding box center [291, 126] width 55 height 11
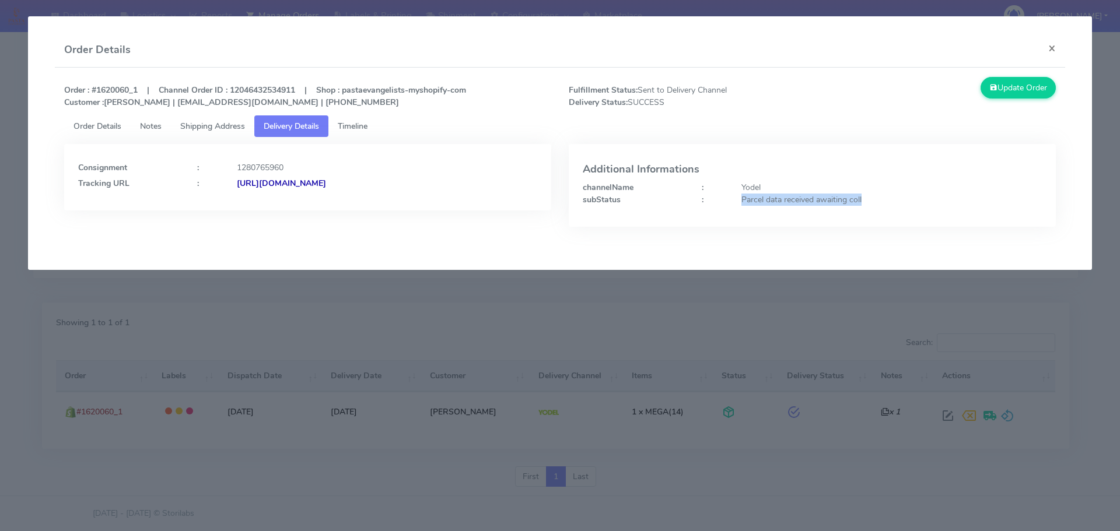
drag, startPoint x: 733, startPoint y: 203, endPoint x: 873, endPoint y: 198, distance: 139.5
click at [873, 198] on div "Parcel data received awaiting coll" at bounding box center [892, 200] width 318 height 12
copy div "Parcel data received awaiting coll"
click at [1051, 49] on button "×" at bounding box center [1052, 48] width 26 height 31
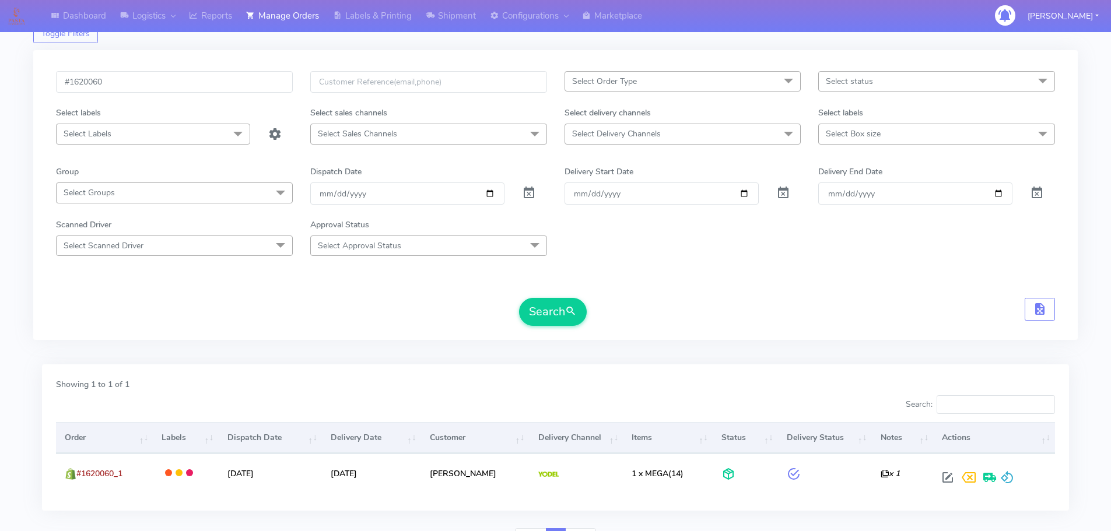
scroll to position [0, 0]
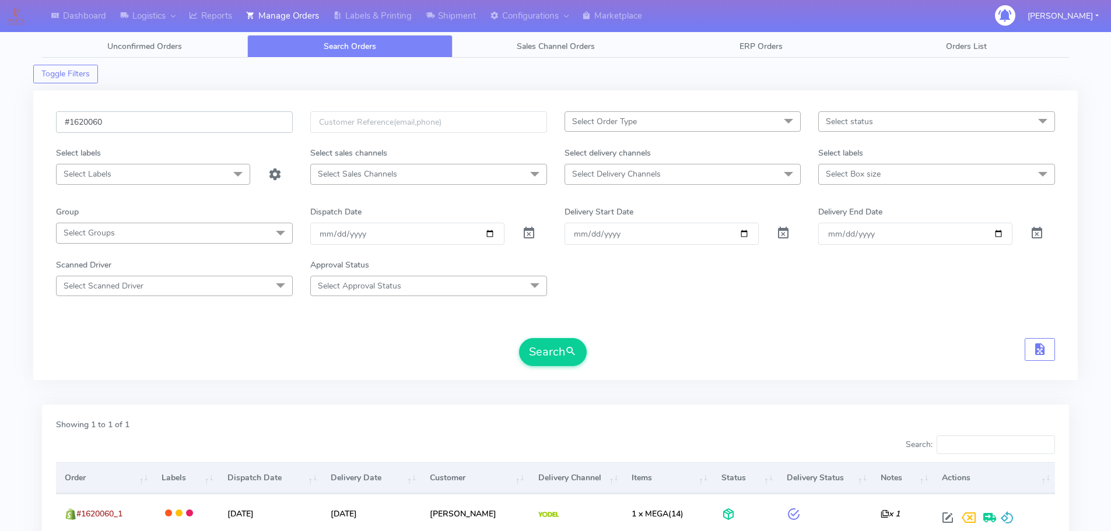
drag, startPoint x: 114, startPoint y: 120, endPoint x: 10, endPoint y: 114, distance: 104.0
click at [10, 114] on div "Dashboard Logistics London Logistics Reports Manage Orders Labels & Printing Sh…" at bounding box center [555, 309] width 1111 height 577
paste input "#1625531"
type input "#1625531"
click at [541, 347] on button "Search" at bounding box center [553, 352] width 68 height 28
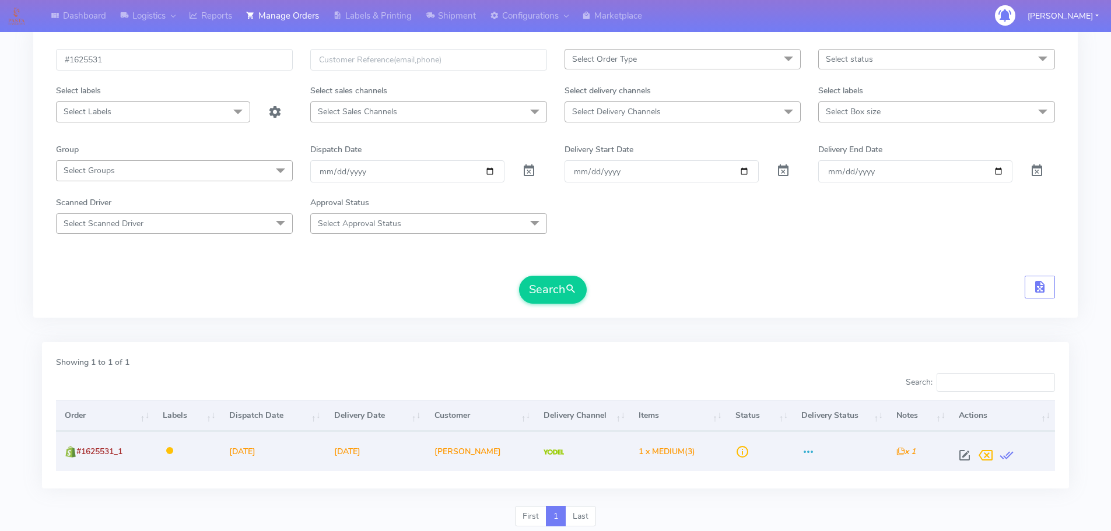
scroll to position [102, 0]
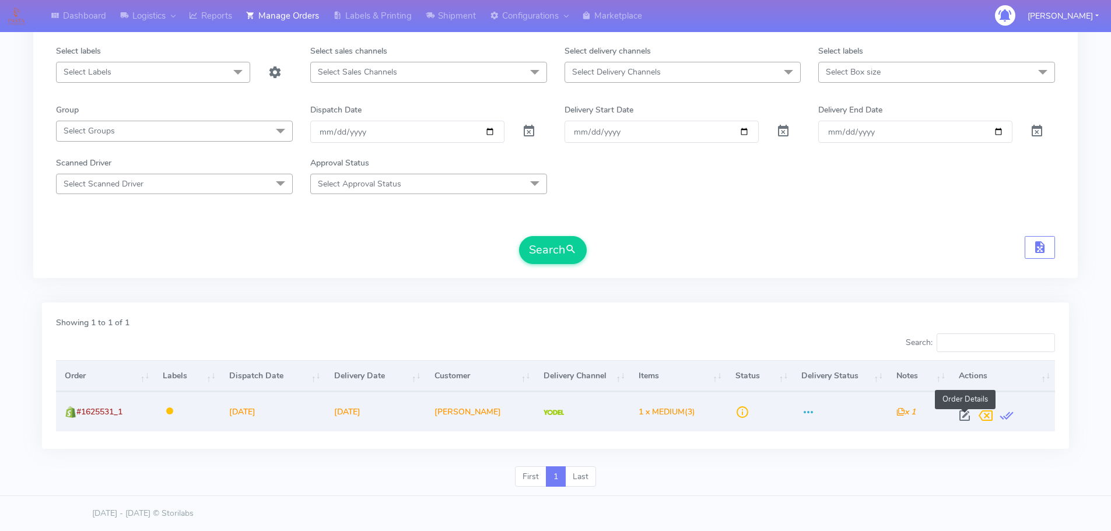
click at [968, 415] on span at bounding box center [964, 418] width 21 height 11
select select "5"
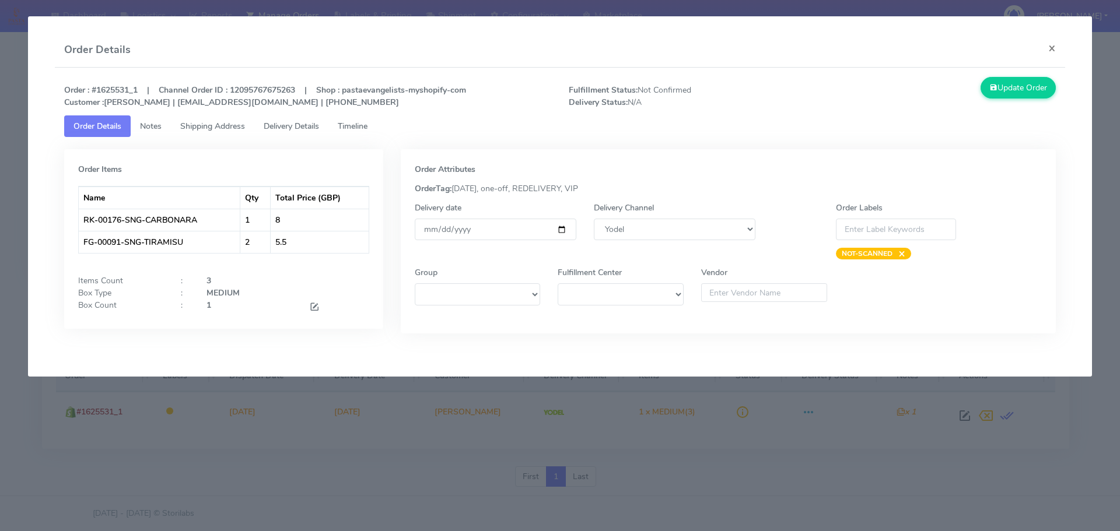
click at [221, 119] on link "Shipping Address" at bounding box center [212, 126] width 83 height 22
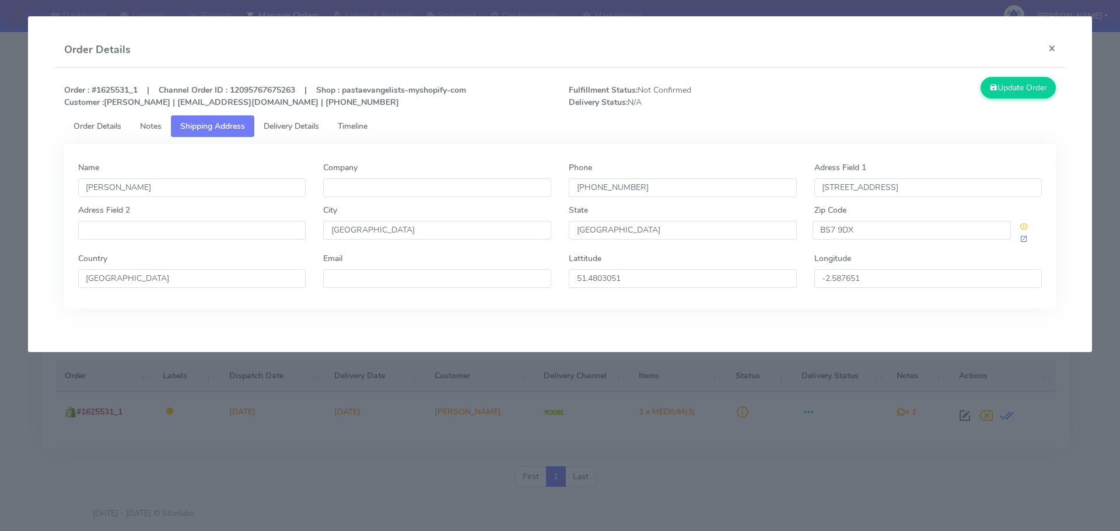
click at [291, 126] on span "Delivery Details" at bounding box center [291, 126] width 55 height 11
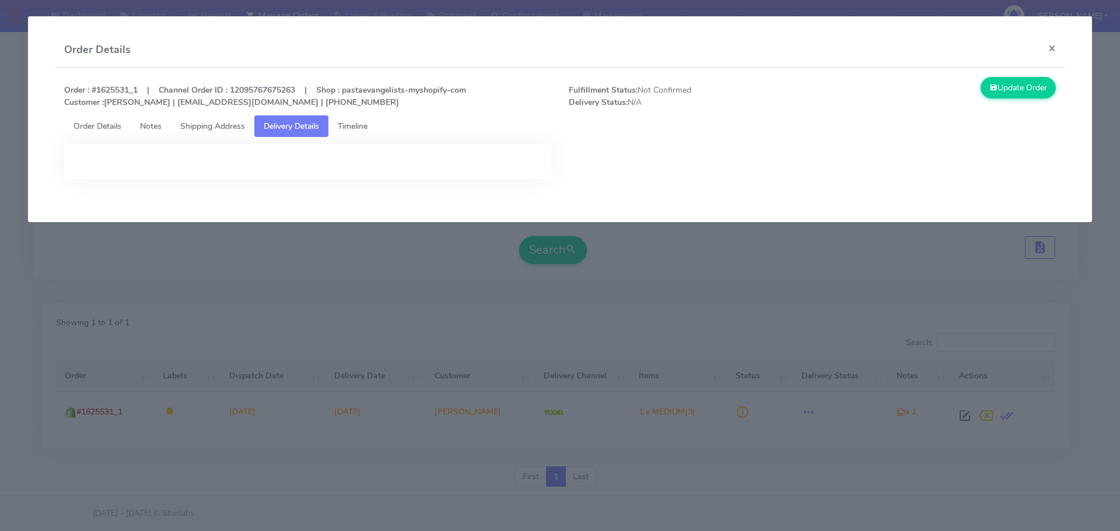
click at [111, 124] on span "Order Details" at bounding box center [97, 126] width 48 height 11
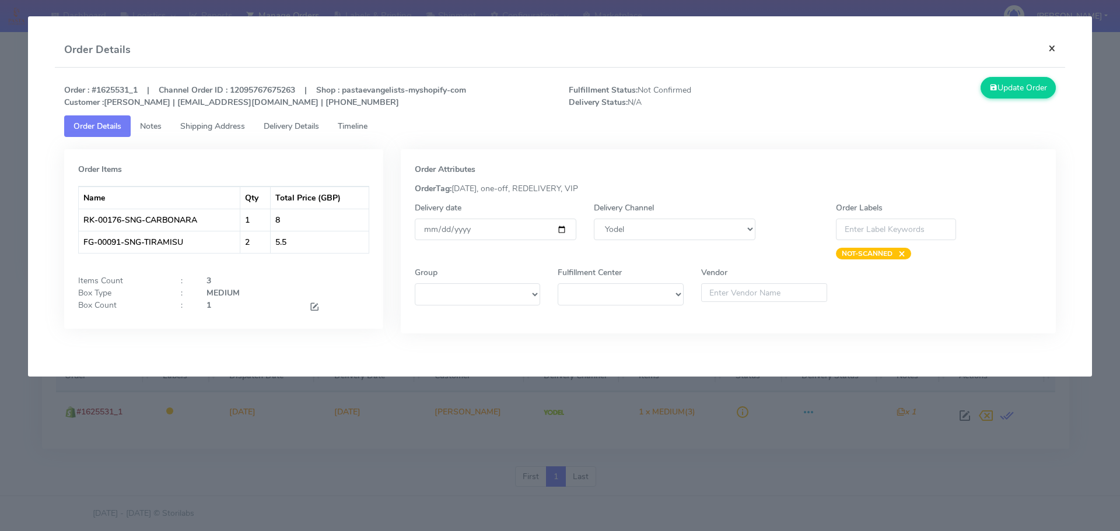
click at [1056, 51] on button "×" at bounding box center [1052, 48] width 26 height 31
